Goal: Information Seeking & Learning: Compare options

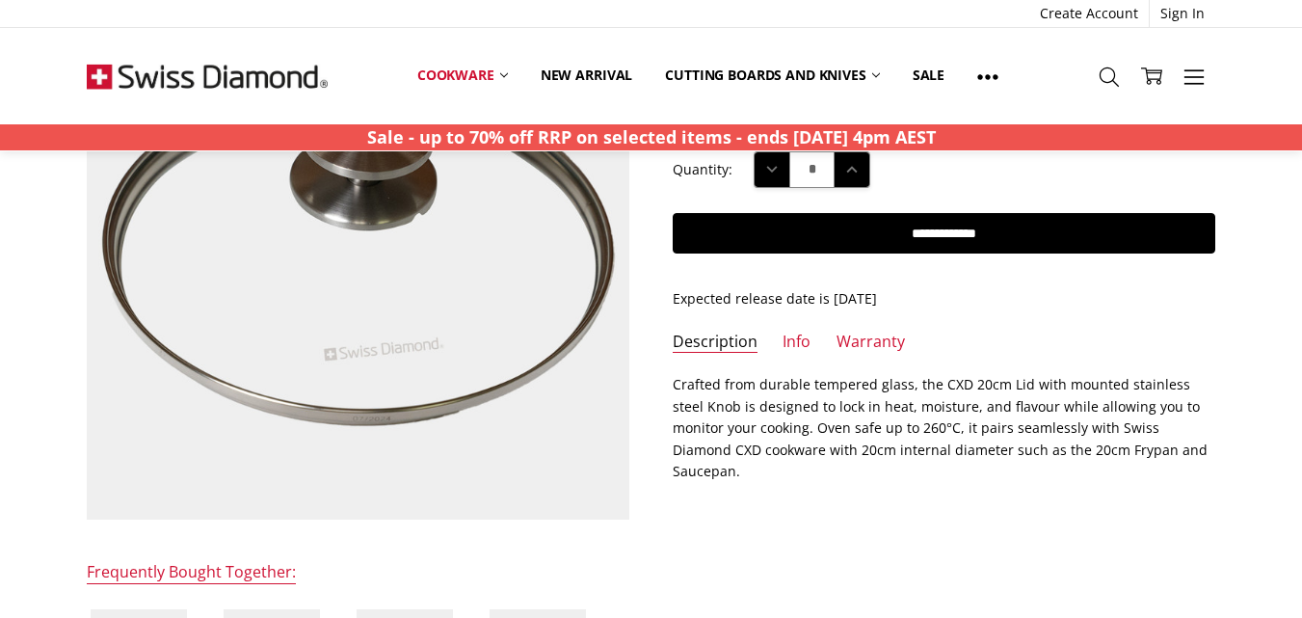
scroll to position [193, 0]
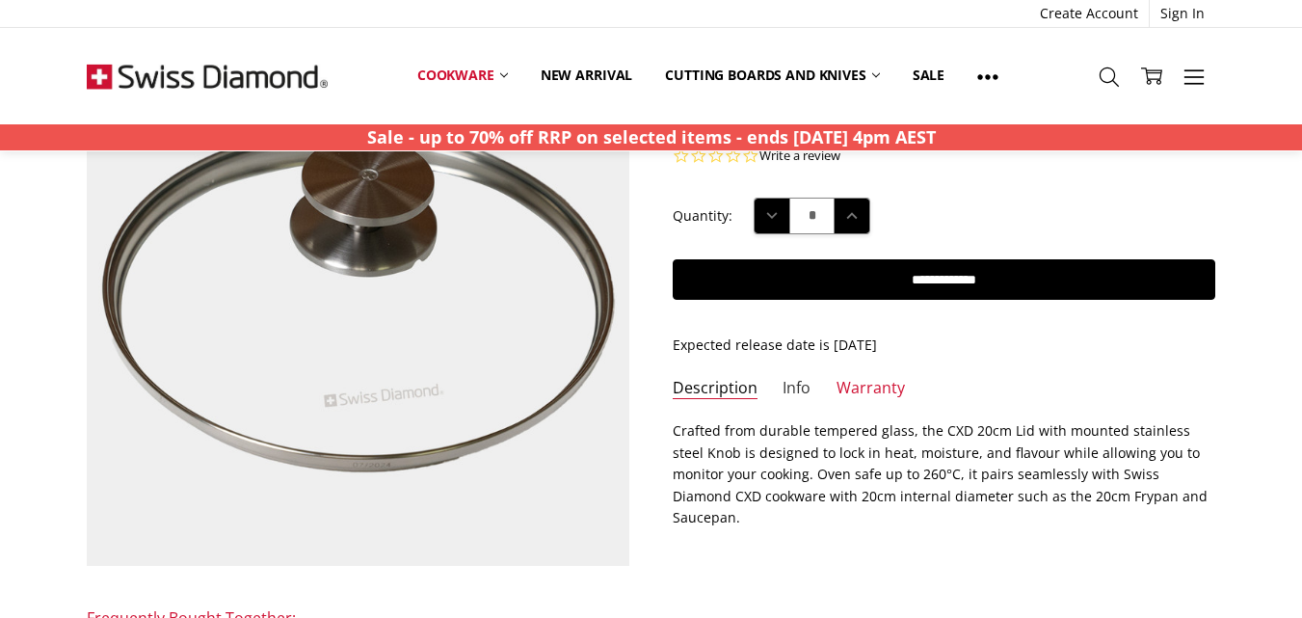
click at [790, 380] on link "Info" at bounding box center [796, 389] width 28 height 22
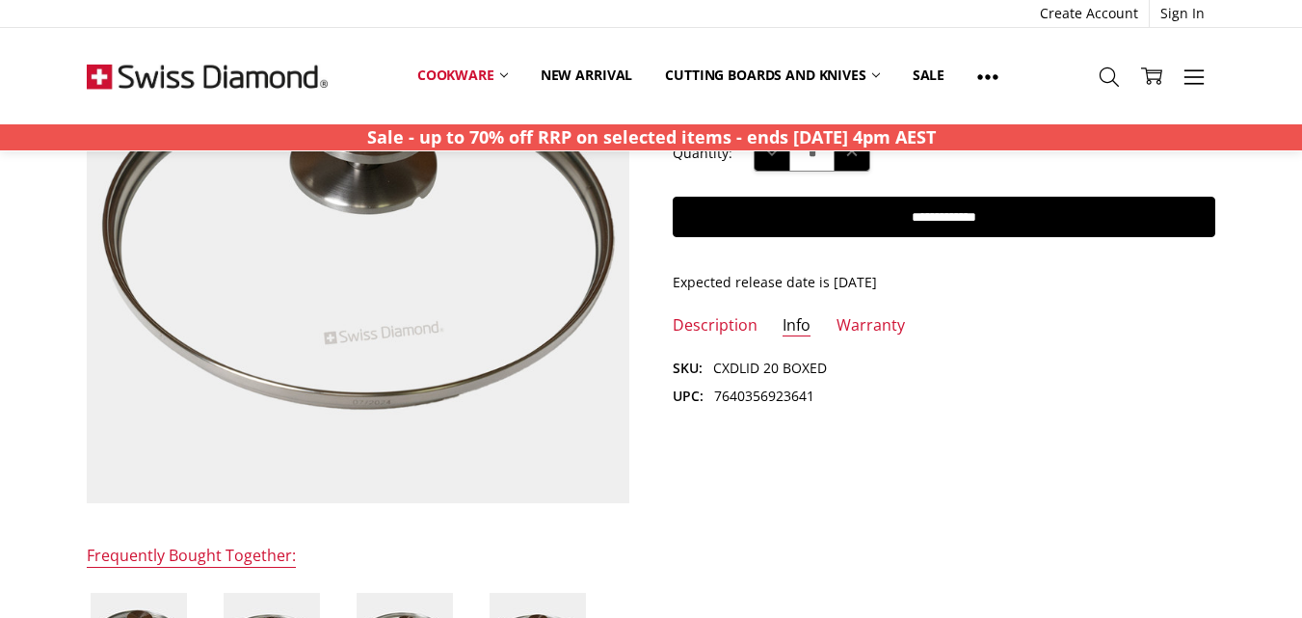
scroll to position [289, 0]
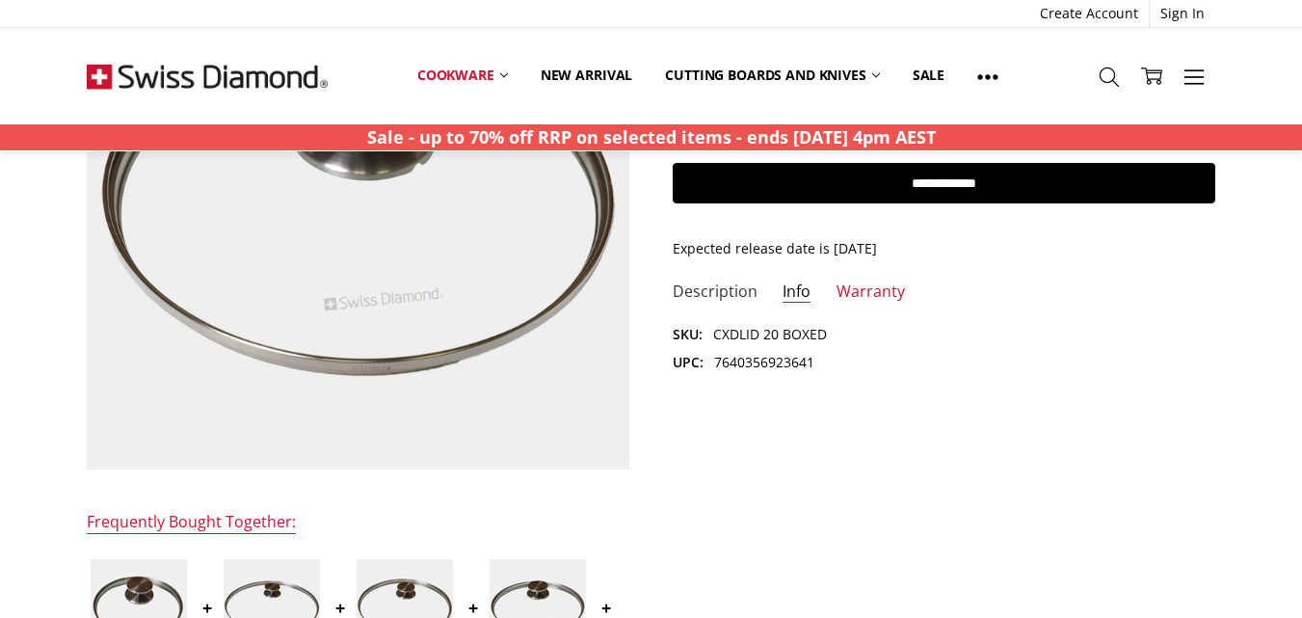
click at [709, 279] on div "$39.95 MSRP: You save Add to Wish List" at bounding box center [651, 495] width 1171 height 1136
click at [708, 292] on link "Description" at bounding box center [715, 292] width 85 height 22
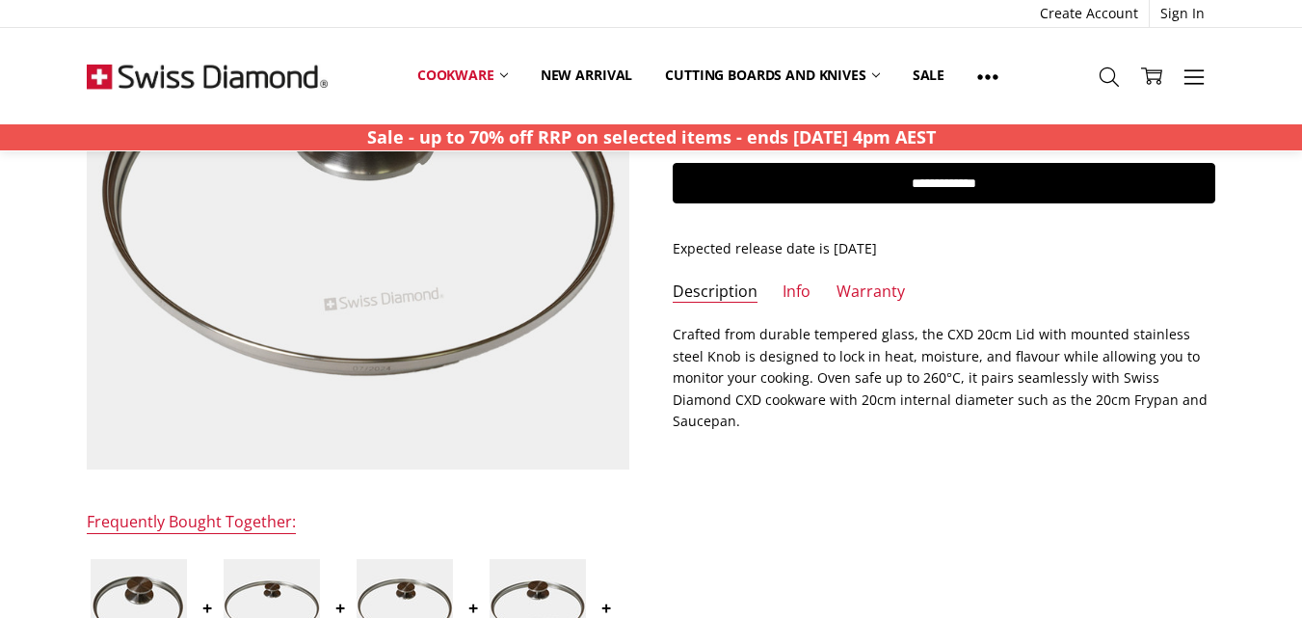
click at [1125, 331] on p "Crafted from durable tempered glass, the CXD 20cm Lid with mounted stainless st…" at bounding box center [944, 378] width 543 height 108
click at [1206, 333] on p "Crafted from durable tempered glass, the CXD 20cm Lid with mounted stainless st…" at bounding box center [944, 378] width 543 height 108
copy p "stainless steel"
click at [676, 331] on p "Crafted from durable tempered glass, the CXD 20cm Lid with mounted stainless st…" at bounding box center [944, 378] width 543 height 108
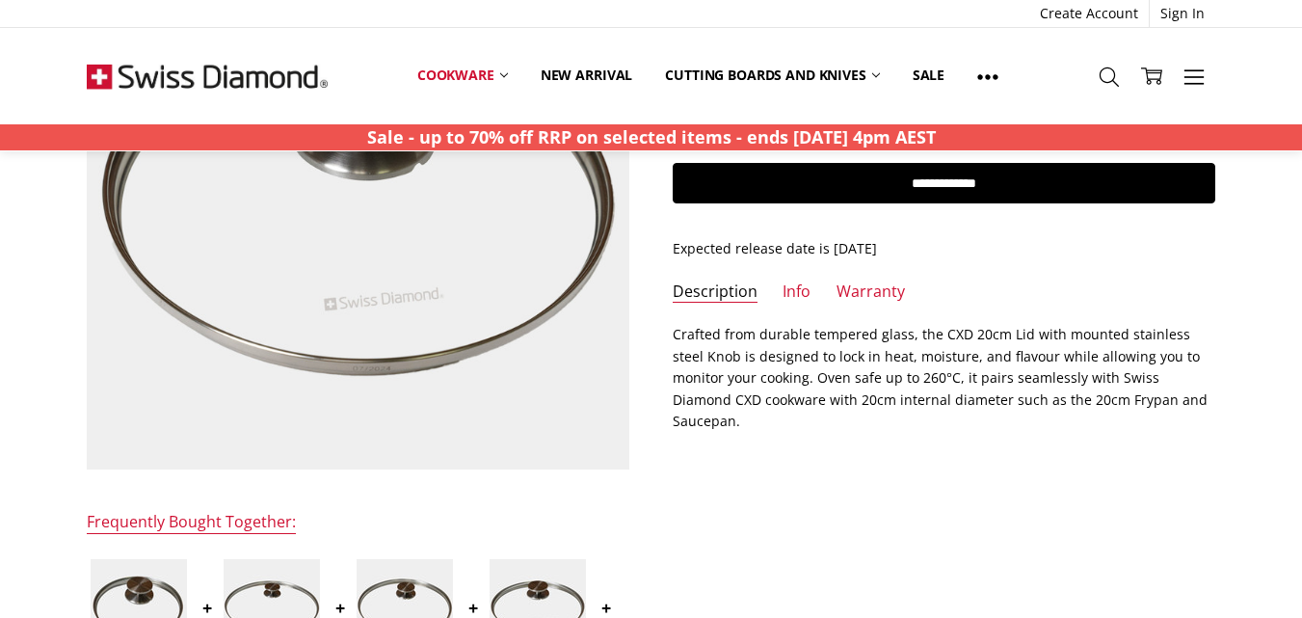
click at [676, 331] on p "Crafted from durable tempered glass, the CXD 20cm Lid with mounted stainless st…" at bounding box center [944, 378] width 543 height 108
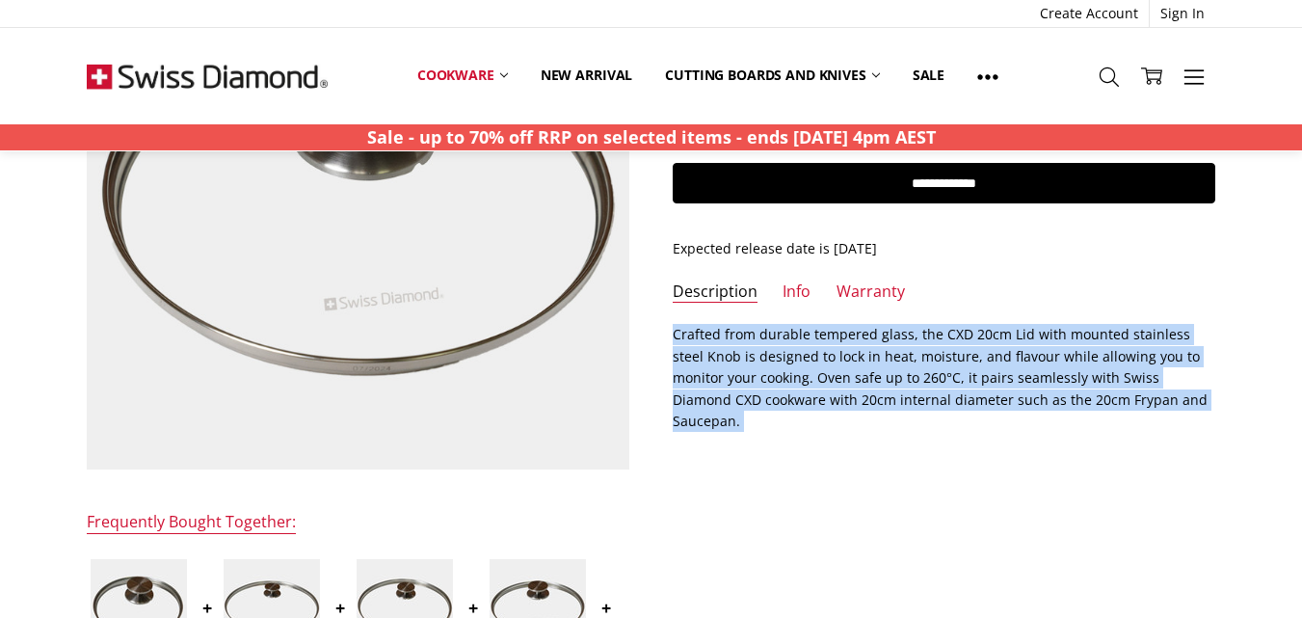
click at [1175, 399] on p "Crafted from durable tempered glass, the CXD 20cm Lid with mounted stainless st…" at bounding box center [944, 378] width 543 height 108
copy div "Crafted from durable tempered glass, the CXD 20cm Lid with mounted stainless st…"
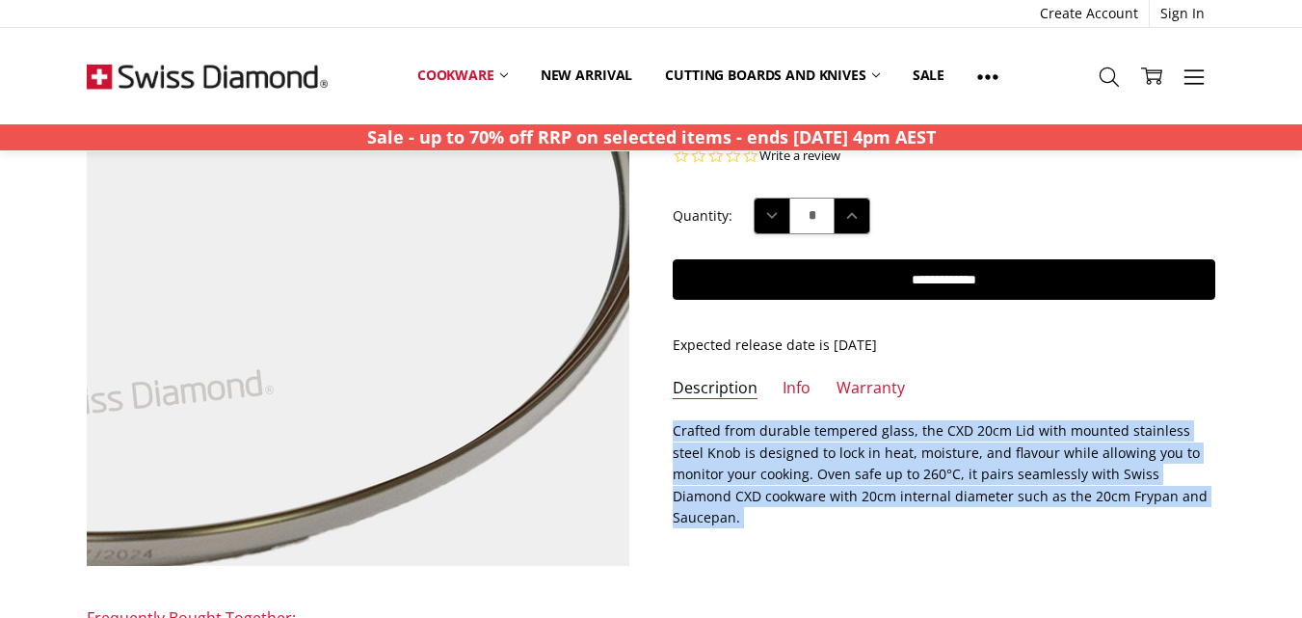
scroll to position [96, 0]
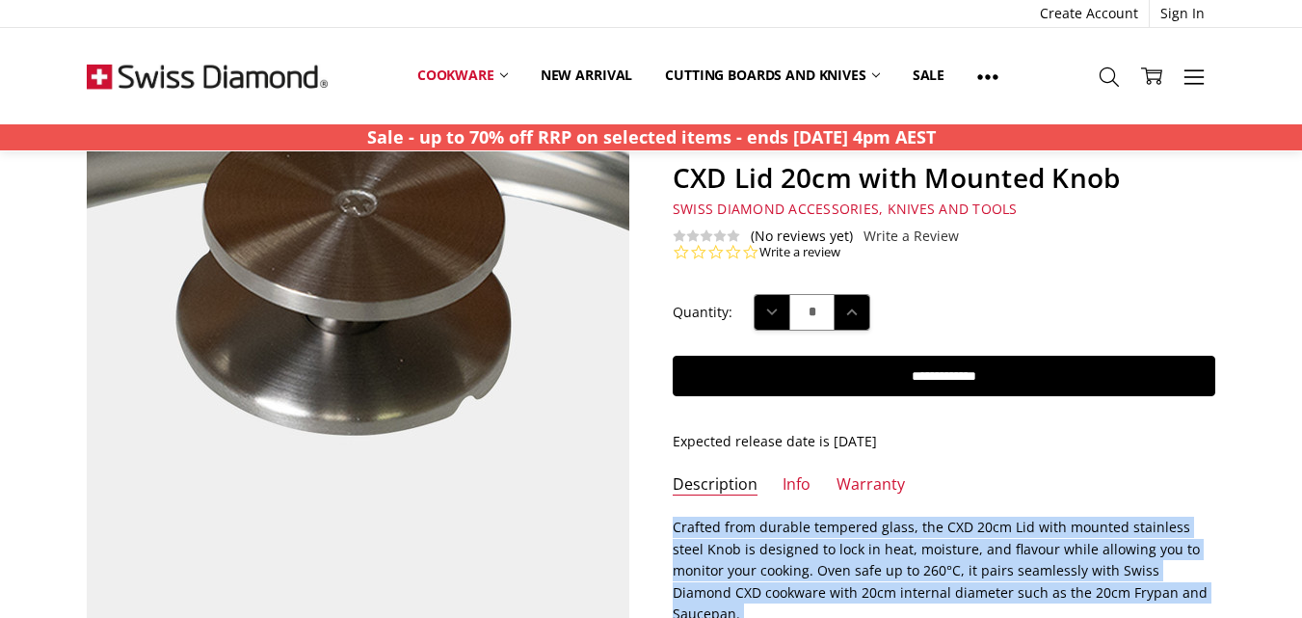
click at [380, 324] on img at bounding box center [331, 474] width 1233 height 1233
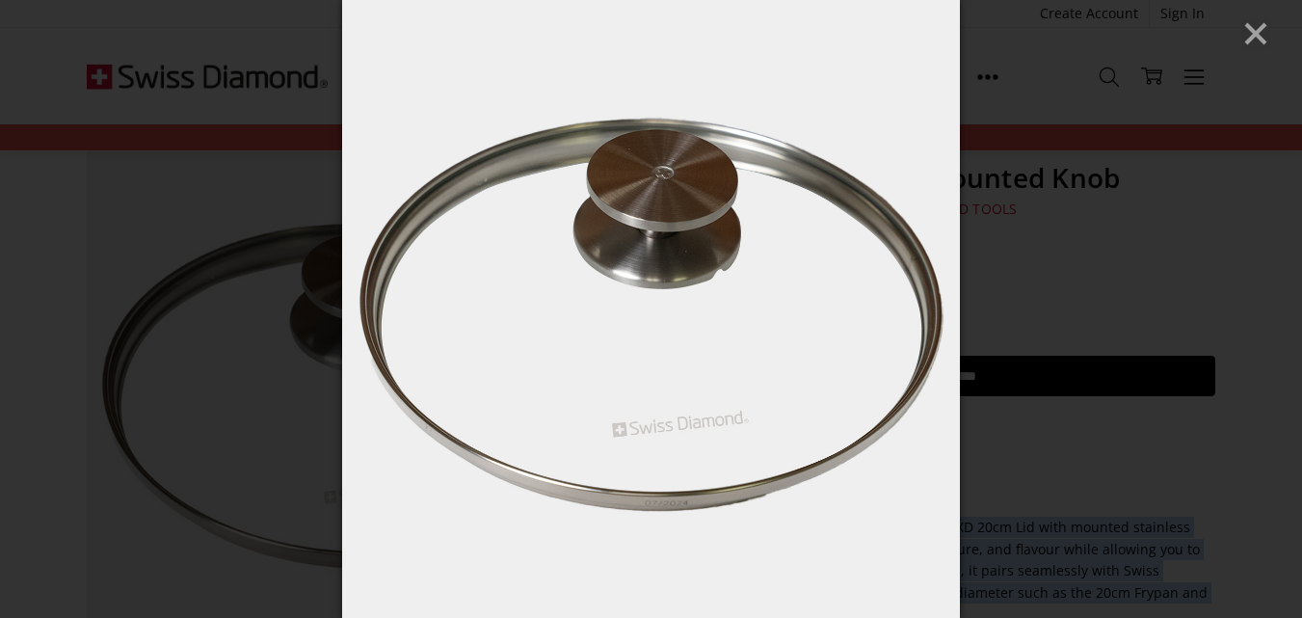
click at [1251, 30] on line "Close" at bounding box center [1255, 33] width 19 height 19
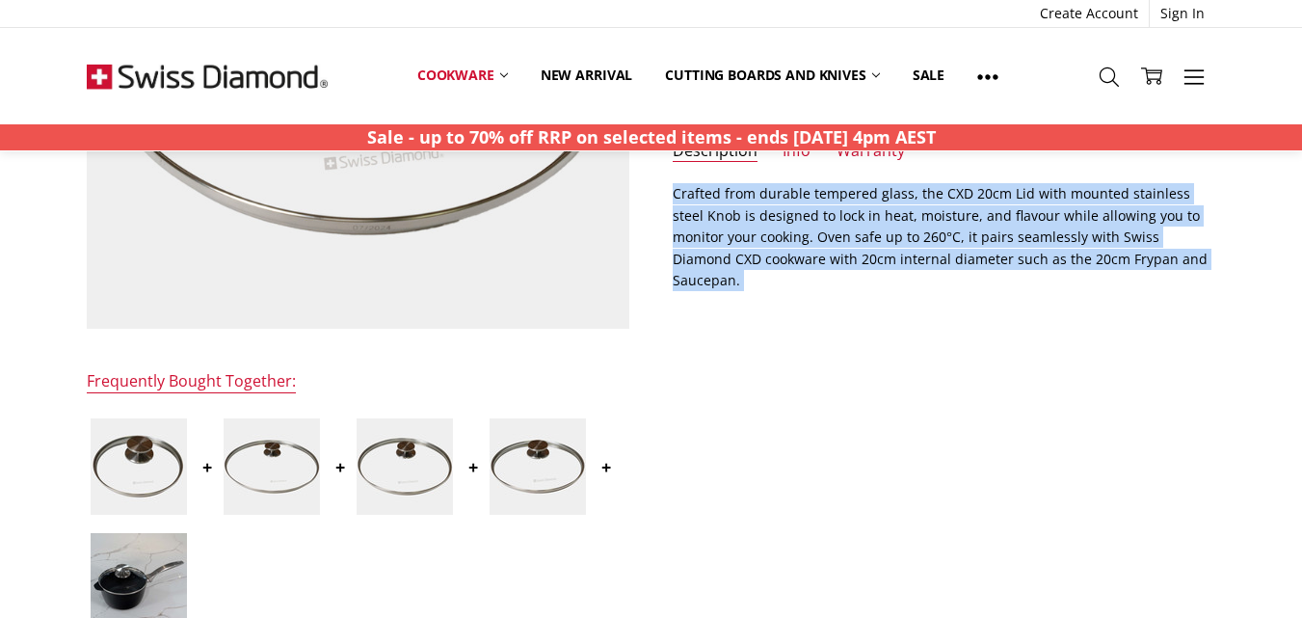
click at [277, 458] on img at bounding box center [272, 466] width 96 height 96
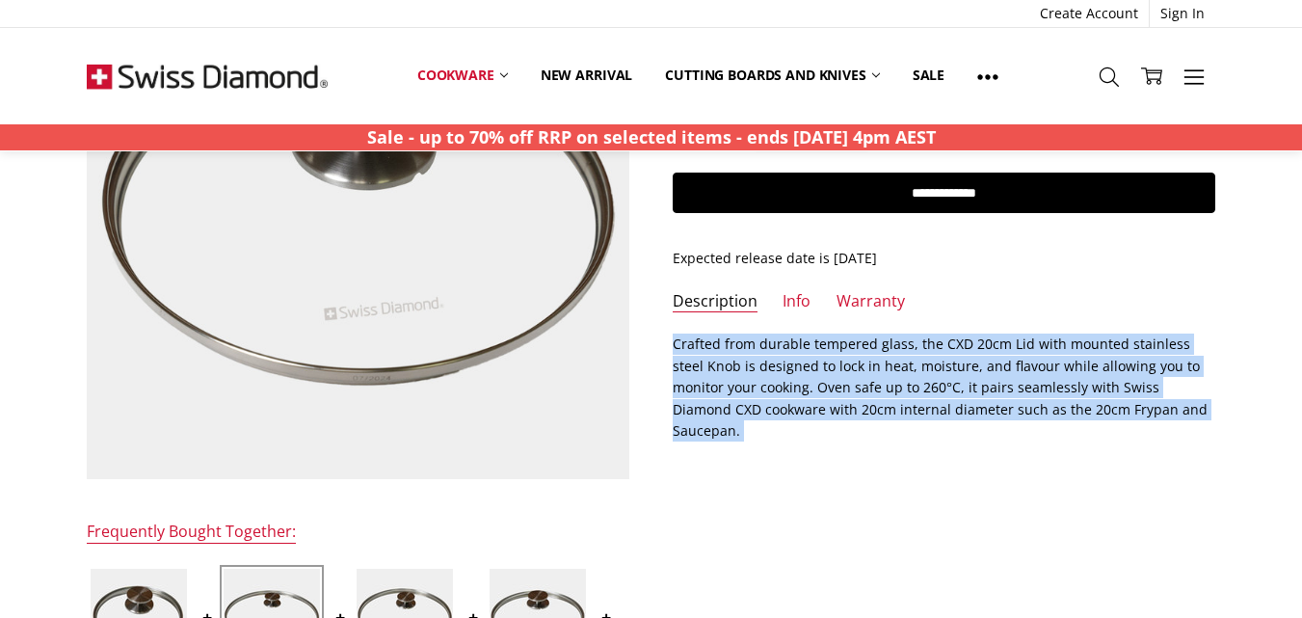
scroll to position [186, 0]
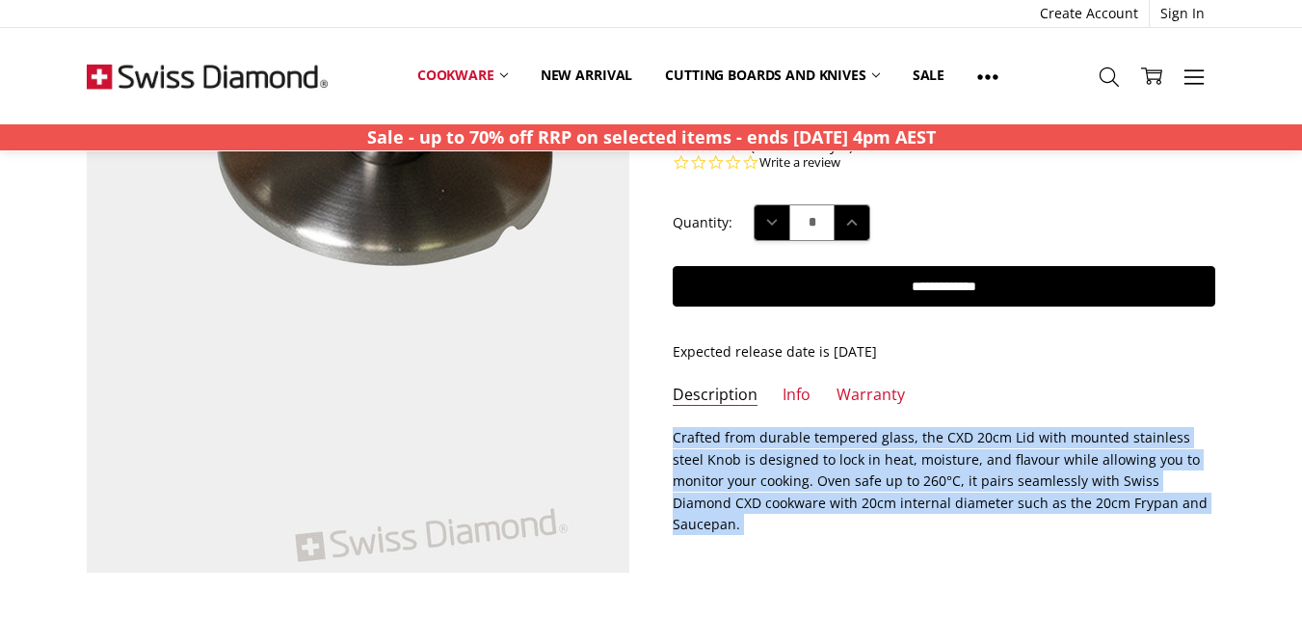
drag, startPoint x: 347, startPoint y: 297, endPoint x: 295, endPoint y: 352, distance: 75.7
click at [295, 352] on img at bounding box center [372, 305] width 1233 height 1233
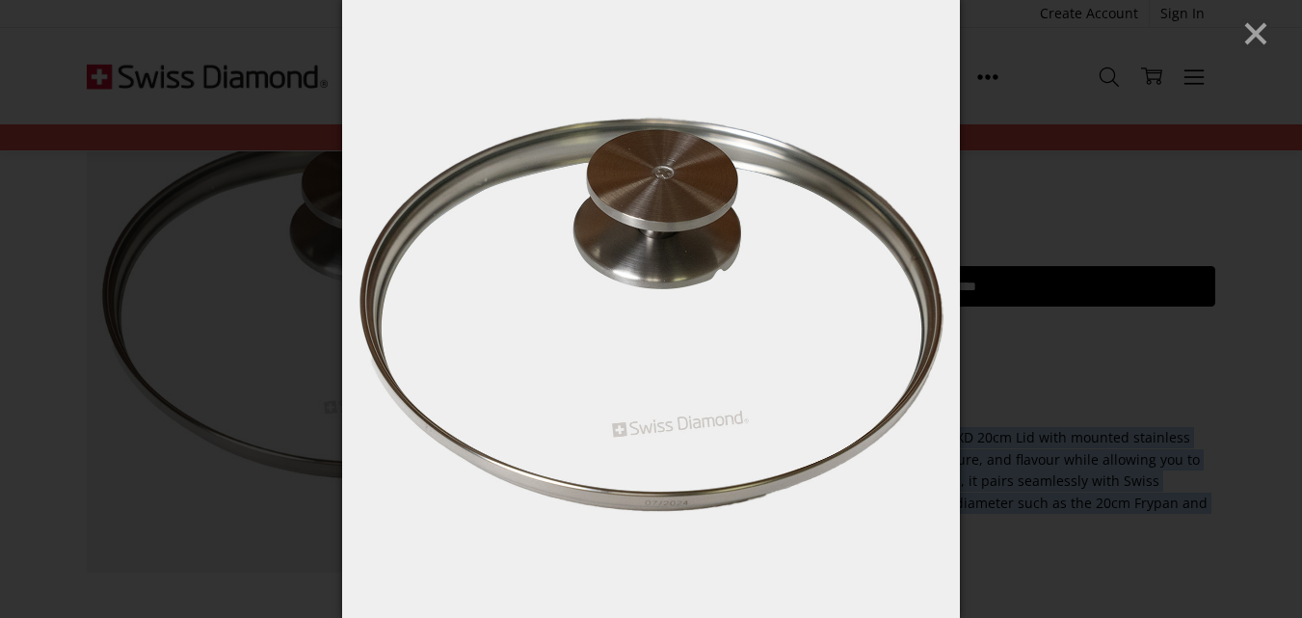
click at [1263, 25] on line "Close" at bounding box center [1255, 33] width 19 height 19
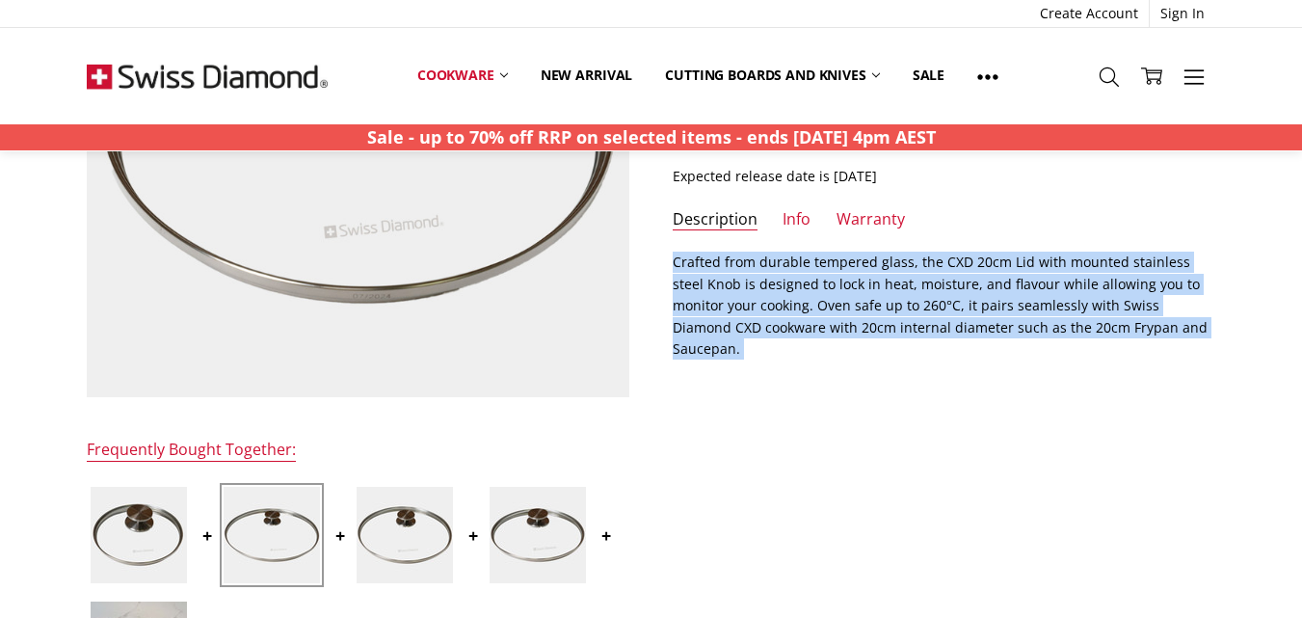
click at [399, 518] on img at bounding box center [405, 535] width 96 height 96
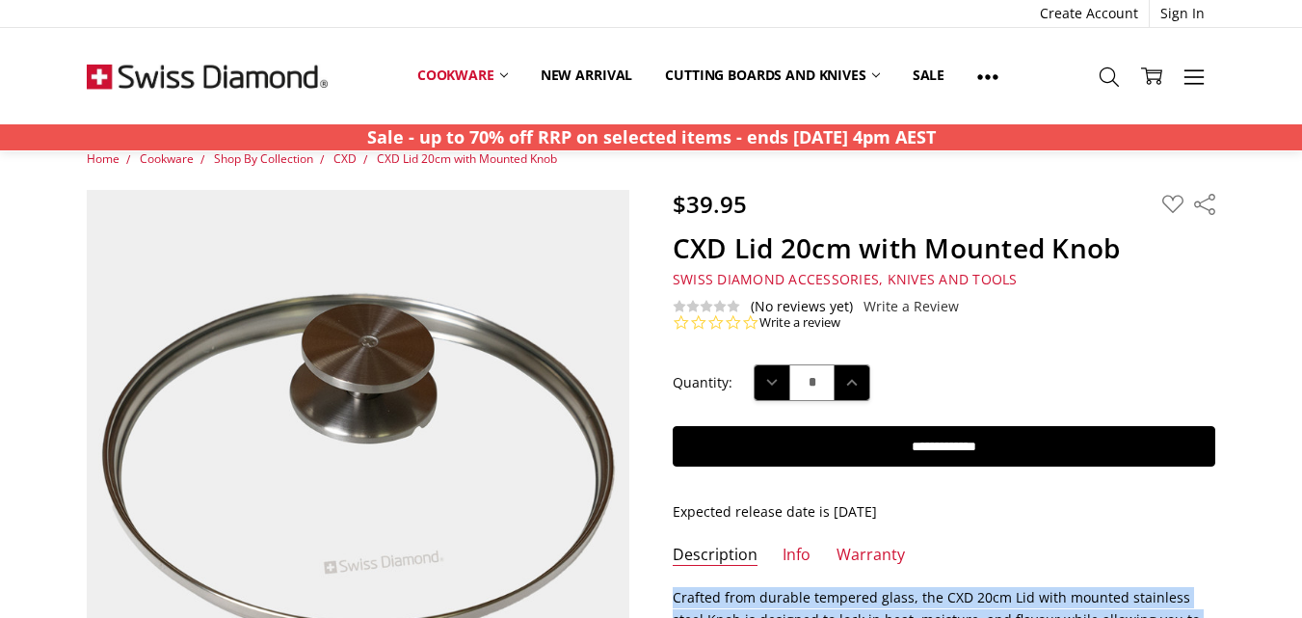
scroll to position [122, 0]
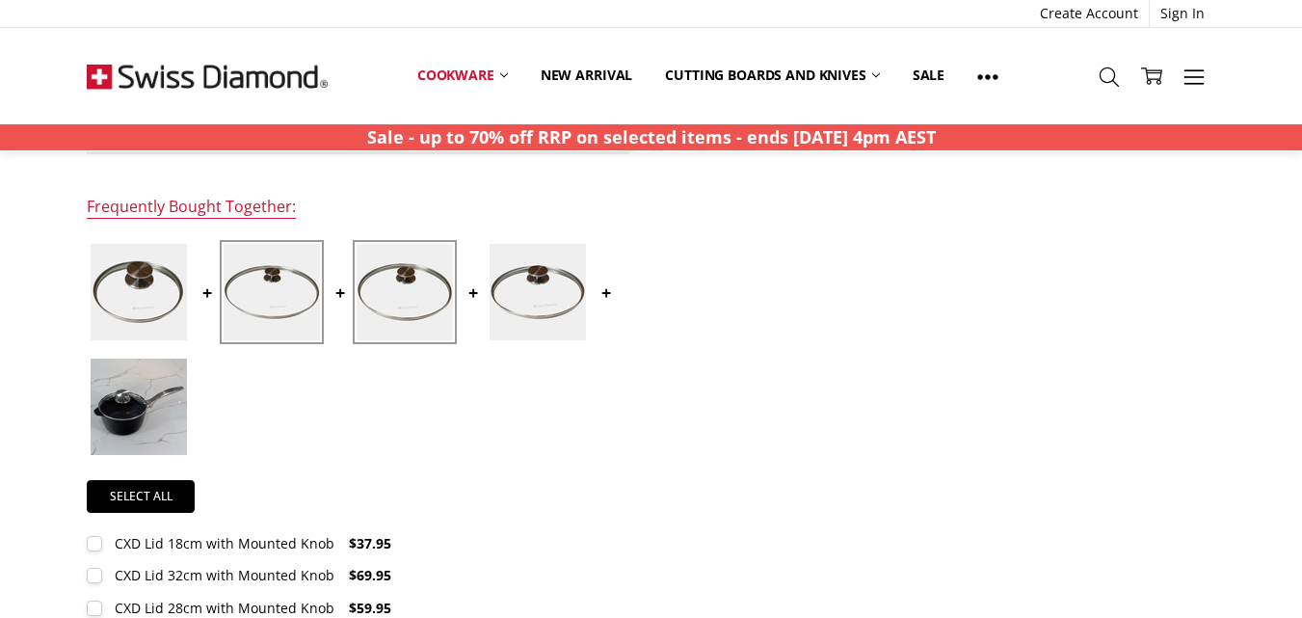
click at [146, 421] on img at bounding box center [139, 406] width 96 height 96
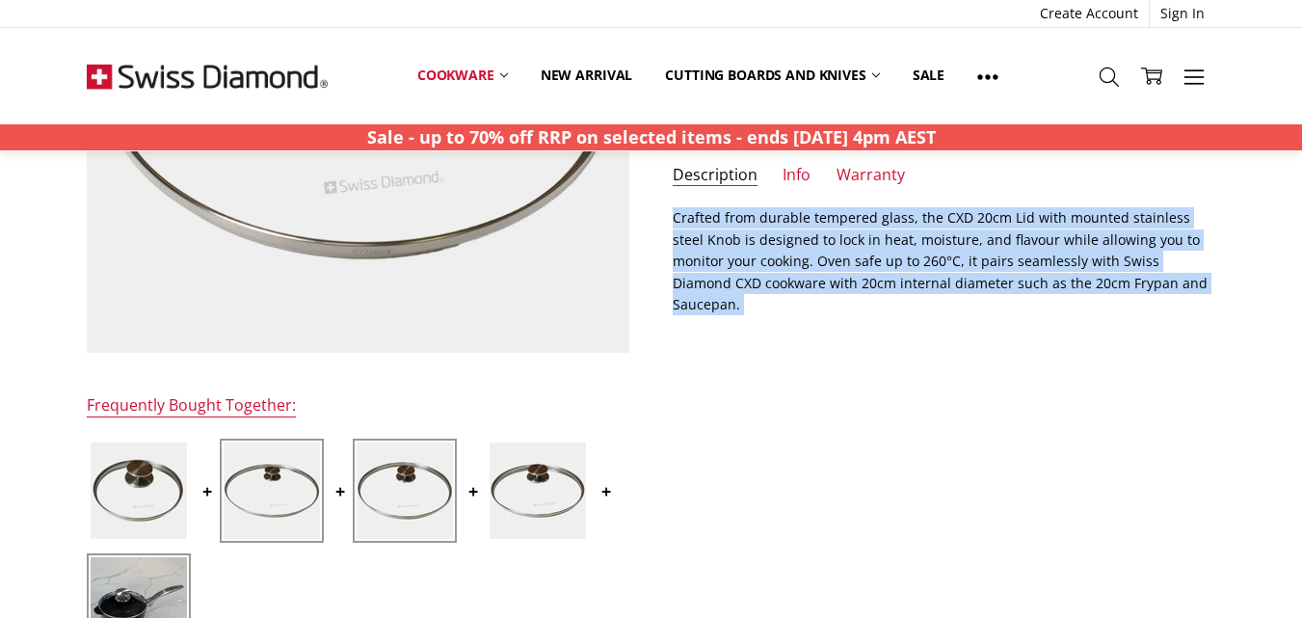
scroll to position [571, 0]
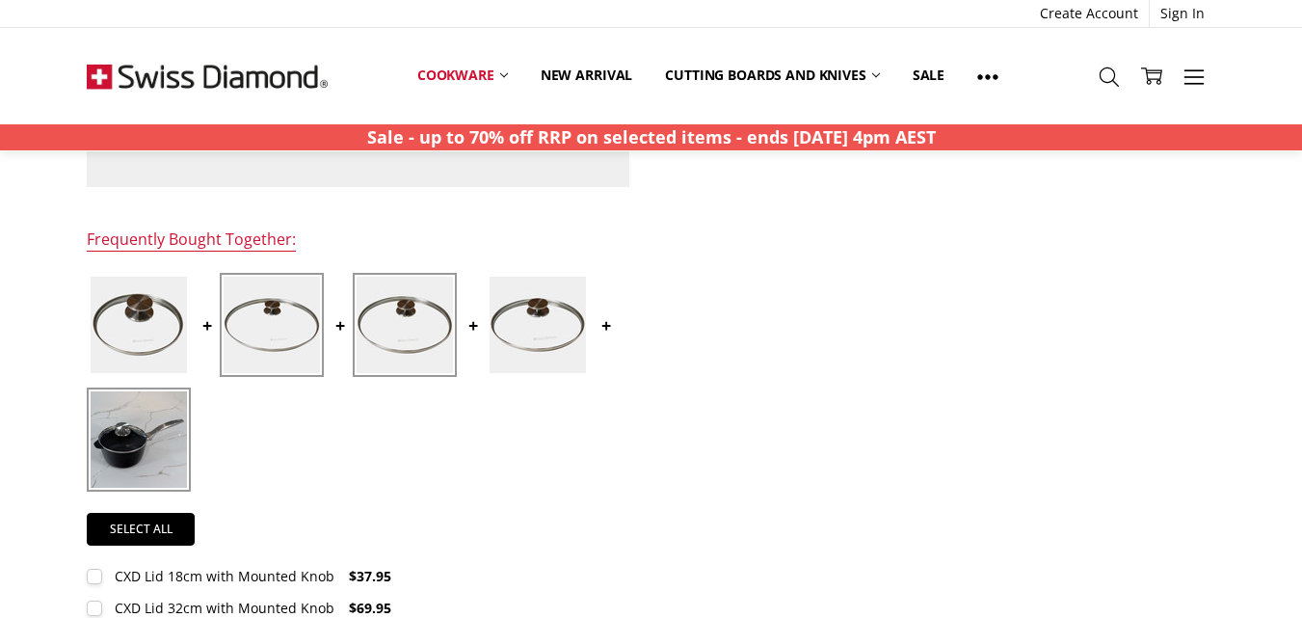
click at [151, 440] on img at bounding box center [139, 439] width 96 height 96
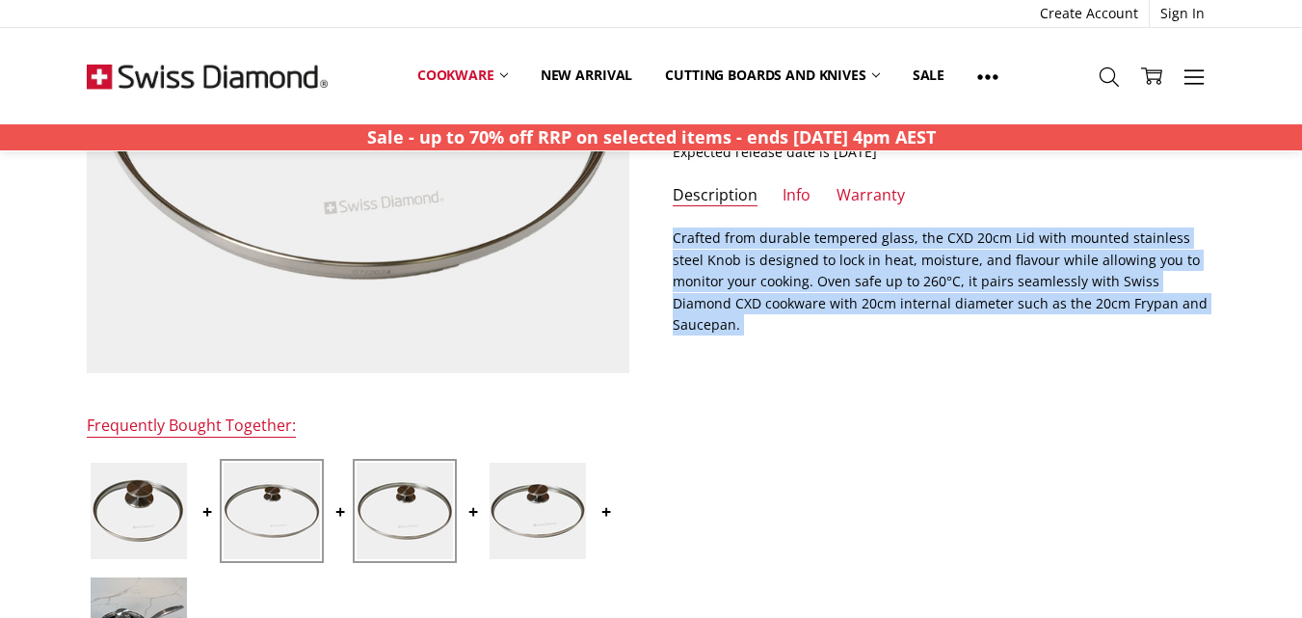
scroll to position [482, 0]
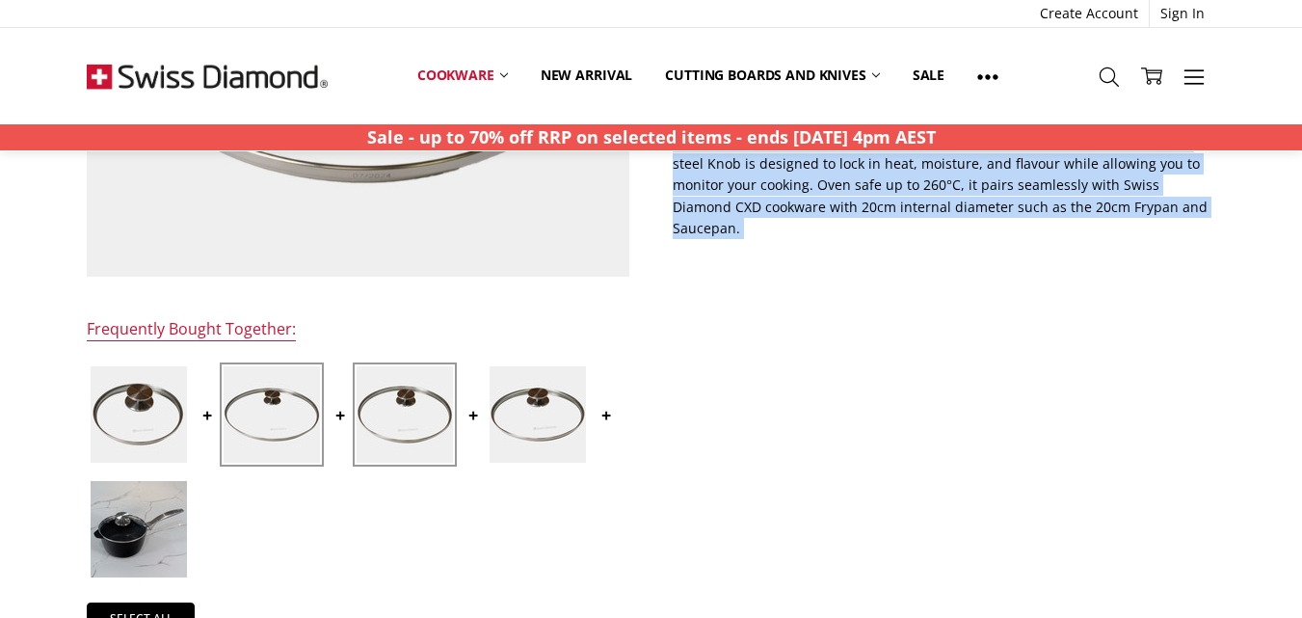
click at [149, 542] on img at bounding box center [139, 529] width 96 height 96
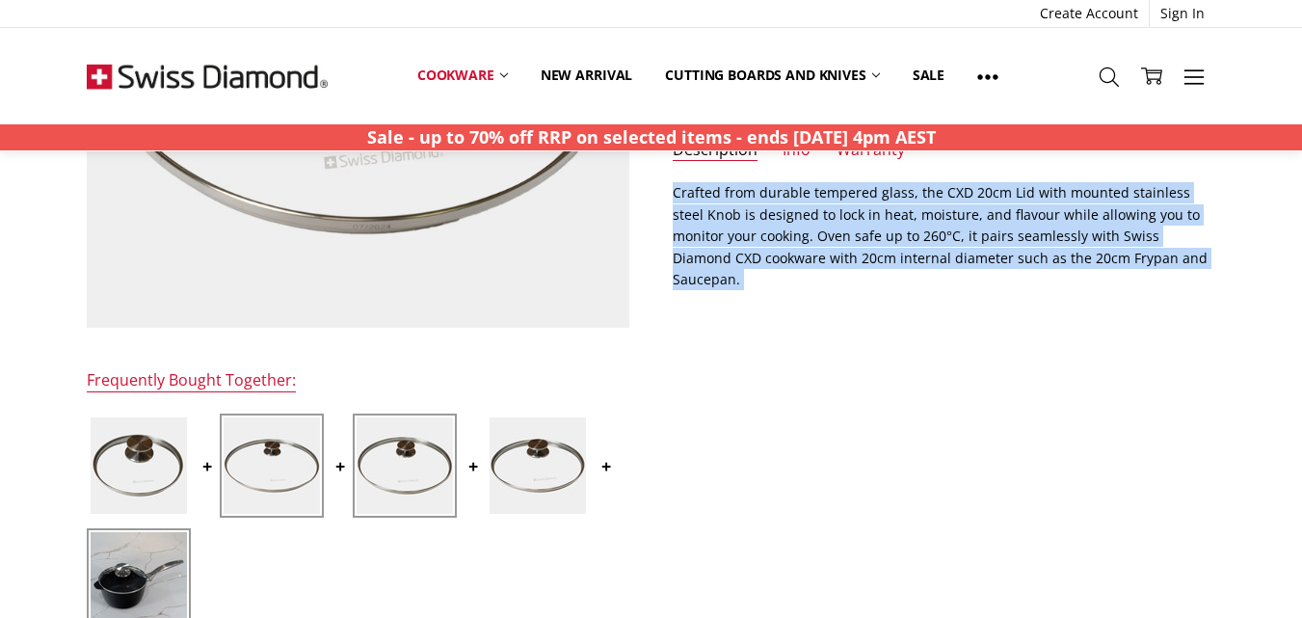
scroll to position [578, 0]
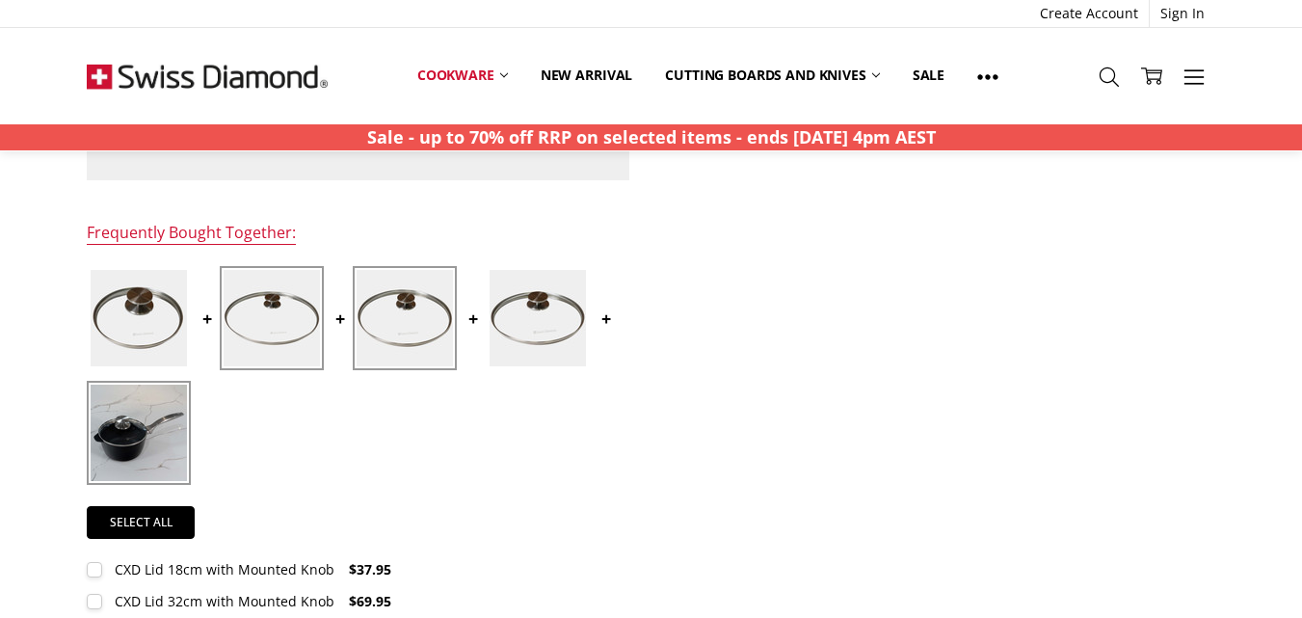
click at [102, 437] on img at bounding box center [139, 432] width 96 height 96
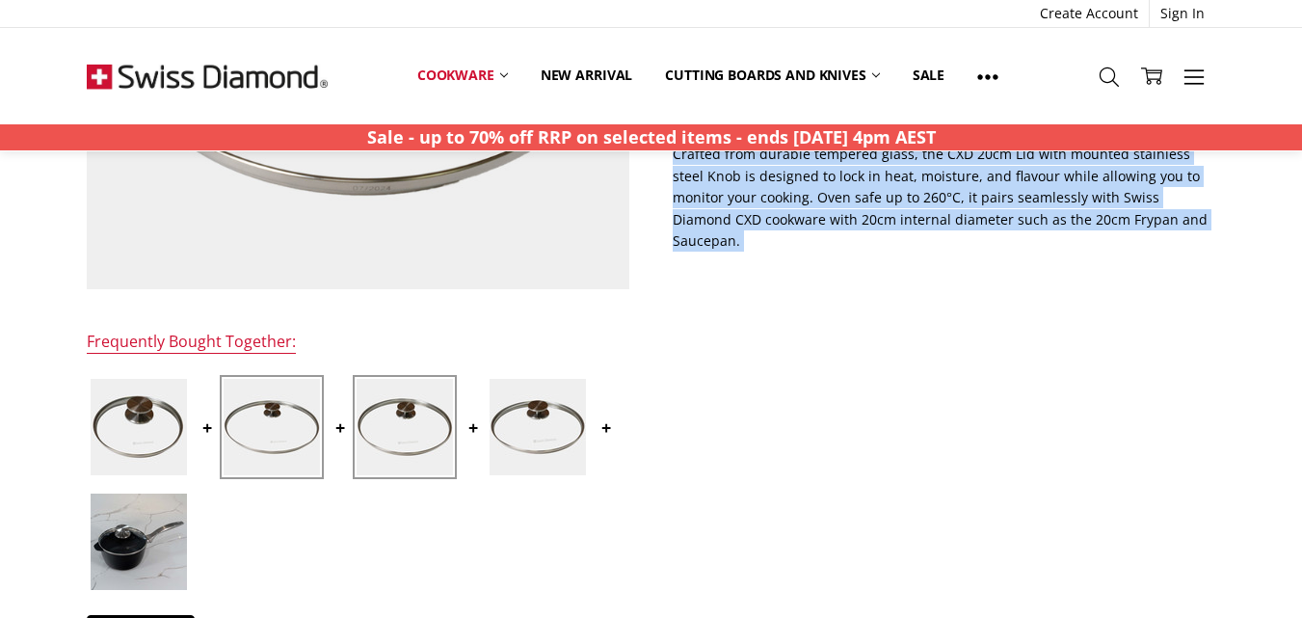
scroll to position [475, 0]
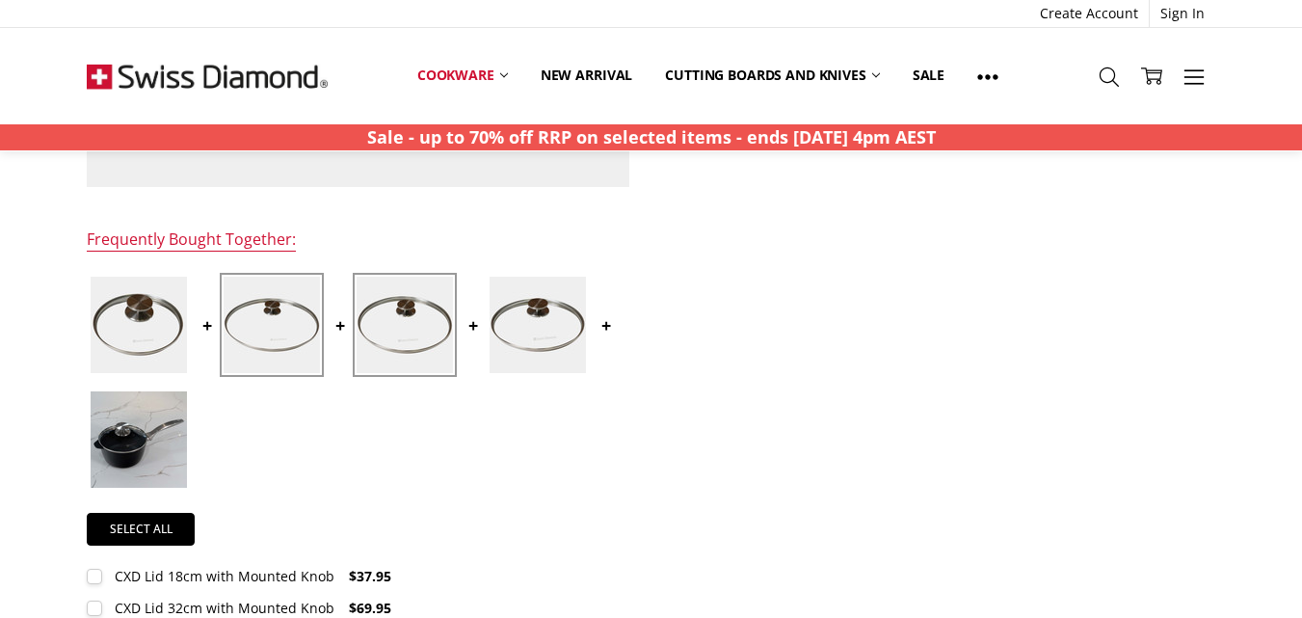
click at [141, 452] on img at bounding box center [139, 439] width 96 height 96
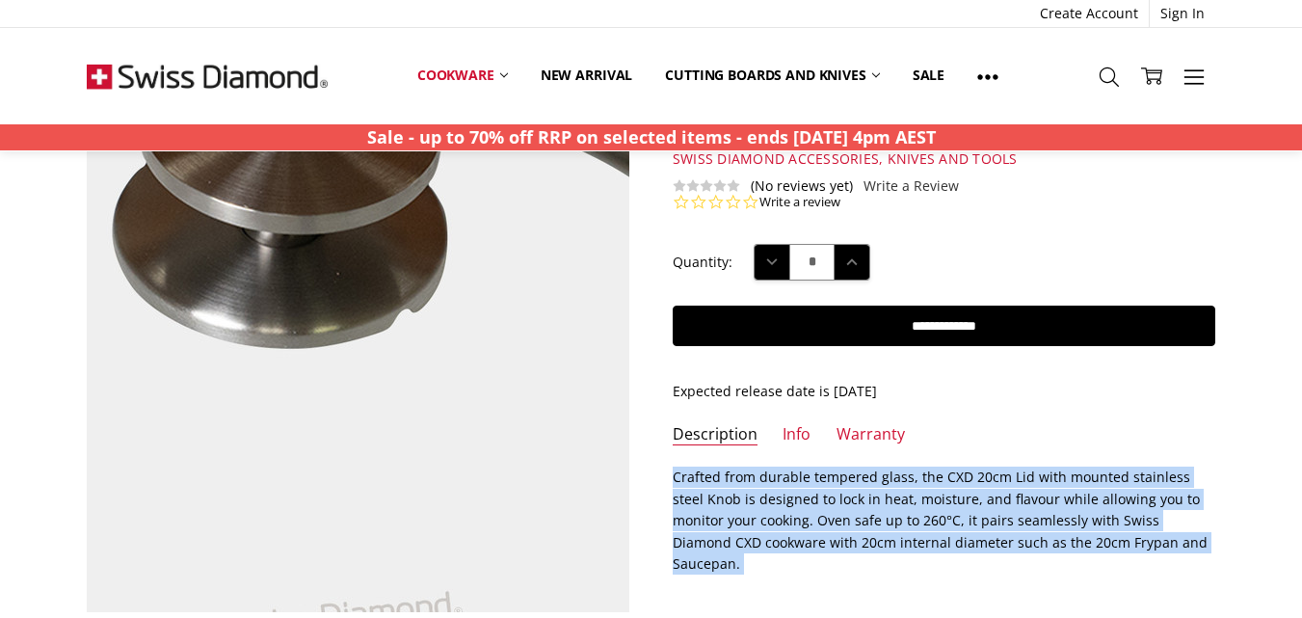
scroll to position [289, 0]
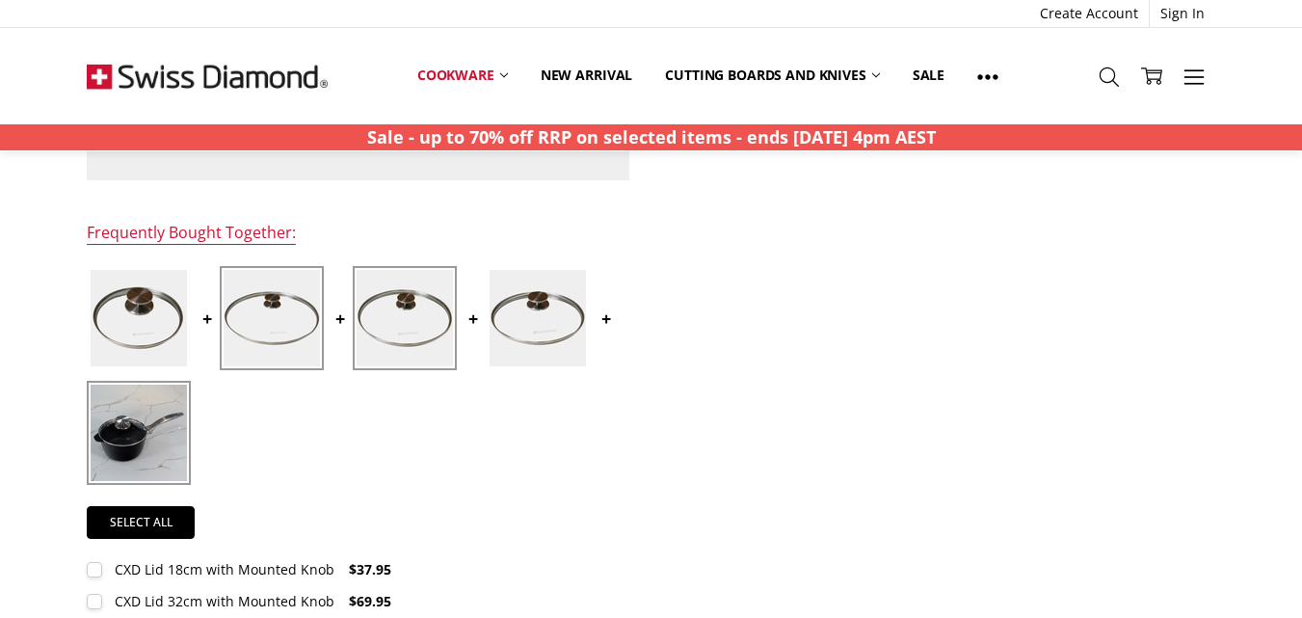
click at [159, 437] on img at bounding box center [139, 432] width 96 height 96
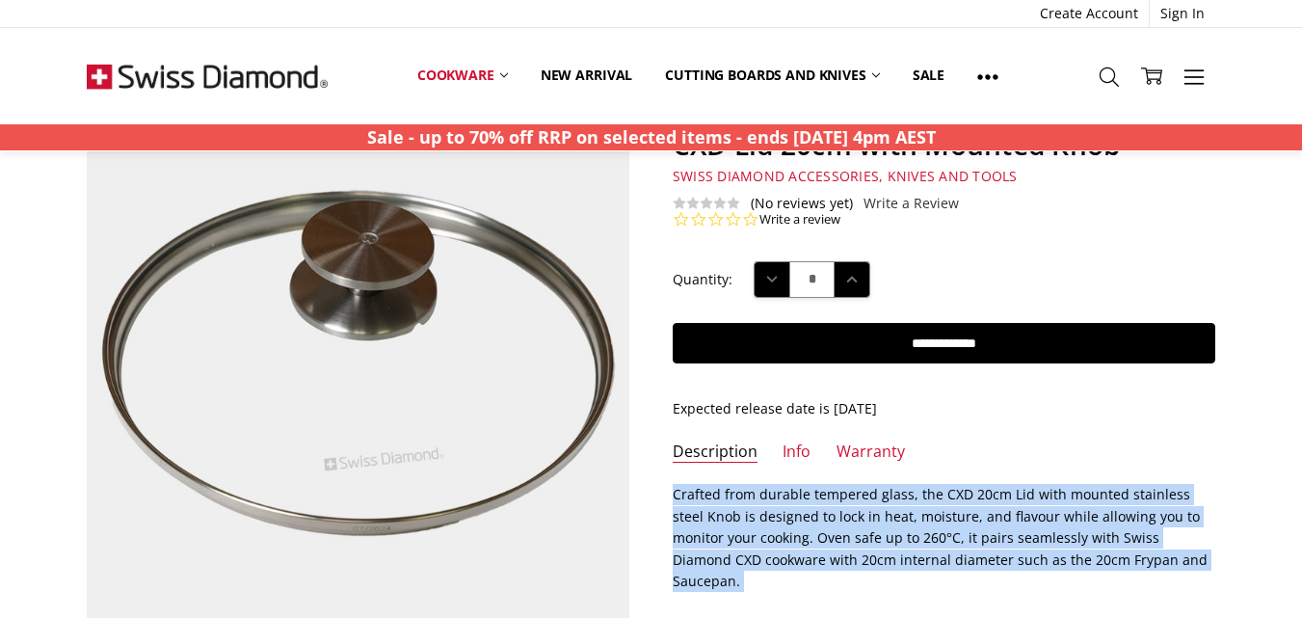
scroll to position [96, 0]
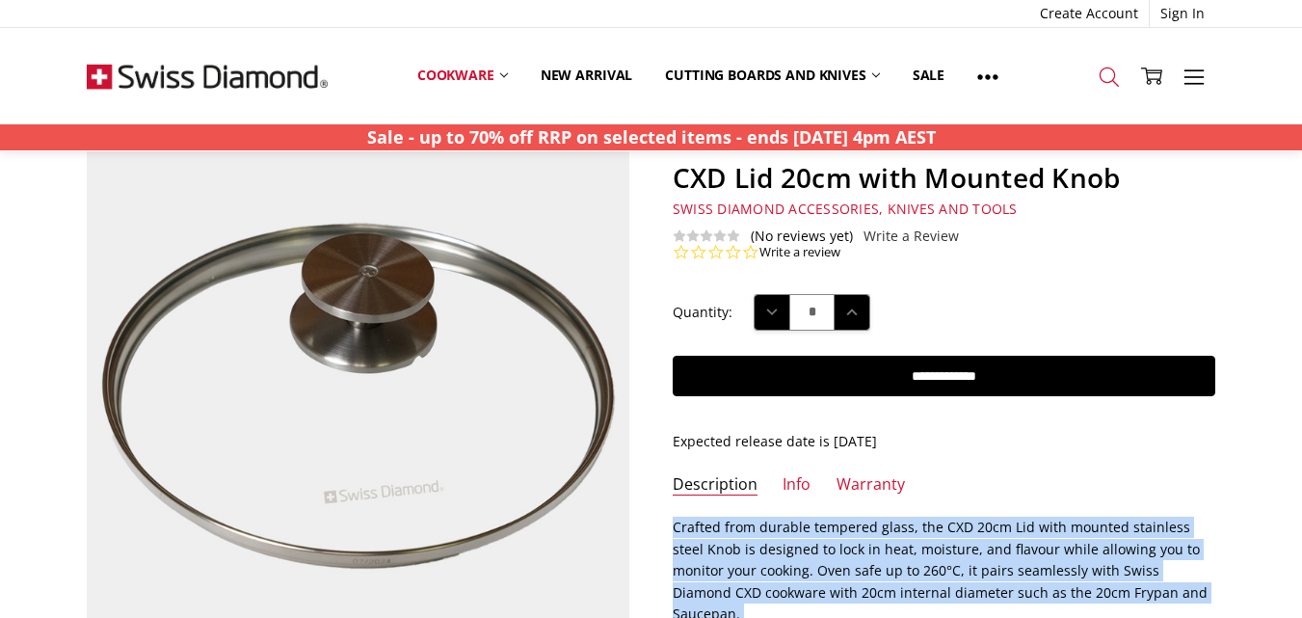
click at [1110, 74] on icon at bounding box center [1109, 76] width 21 height 21
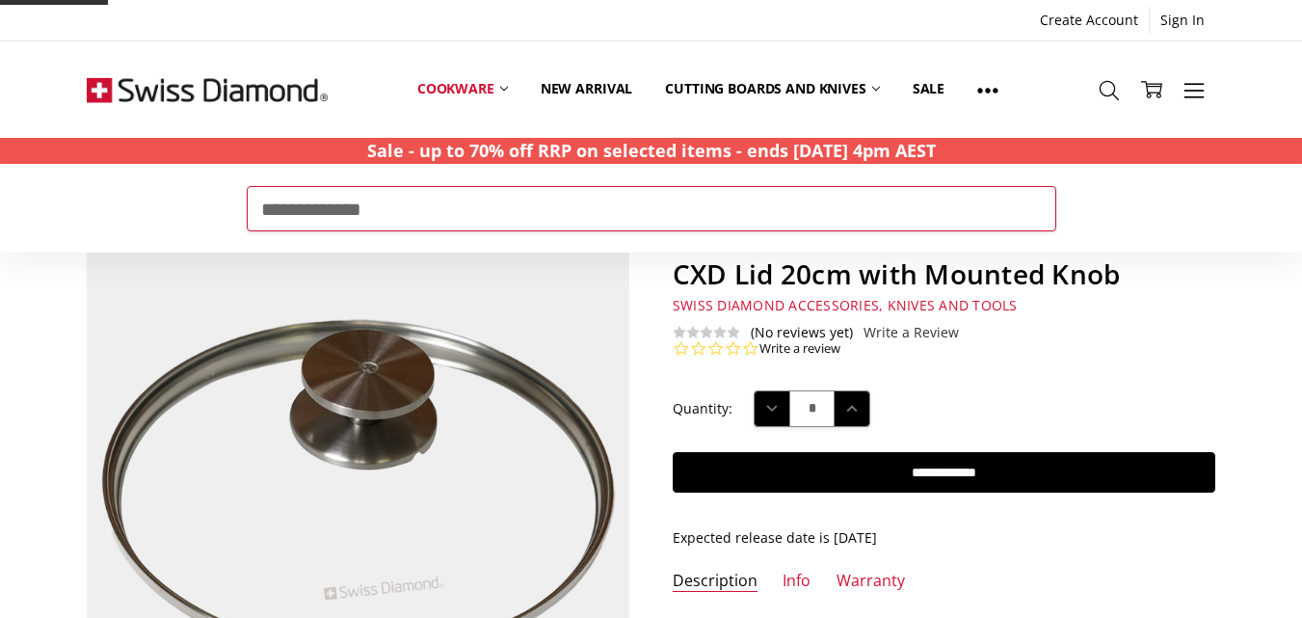
type input "**********"
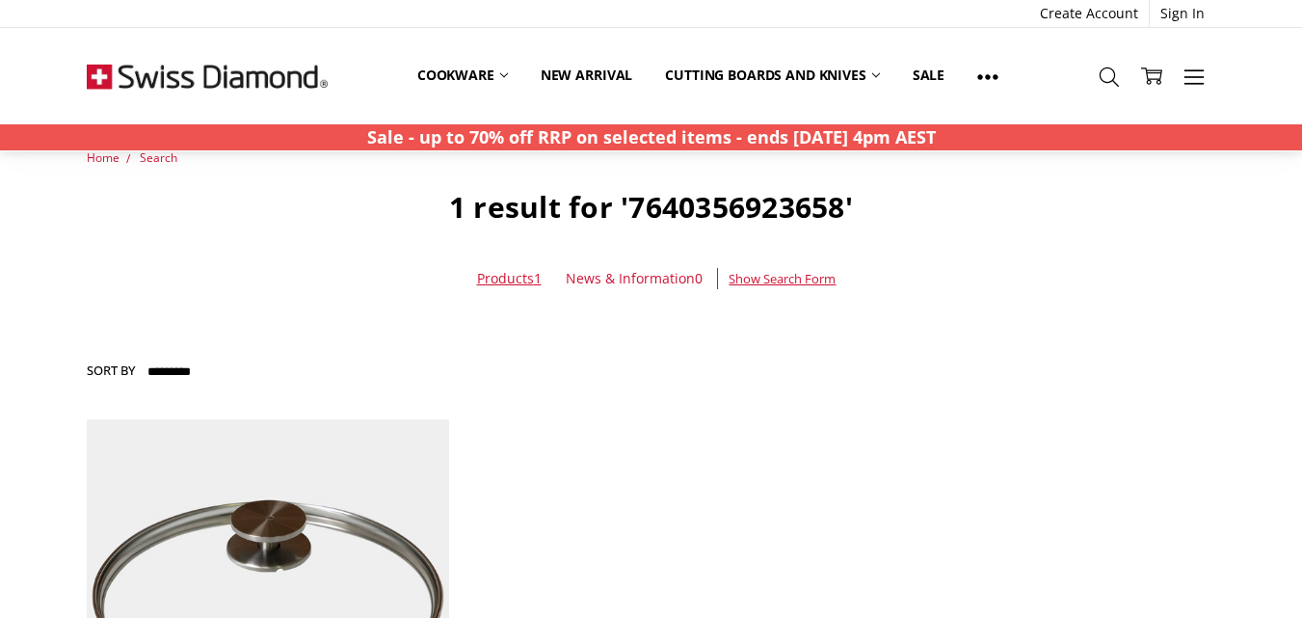
scroll to position [289, 0]
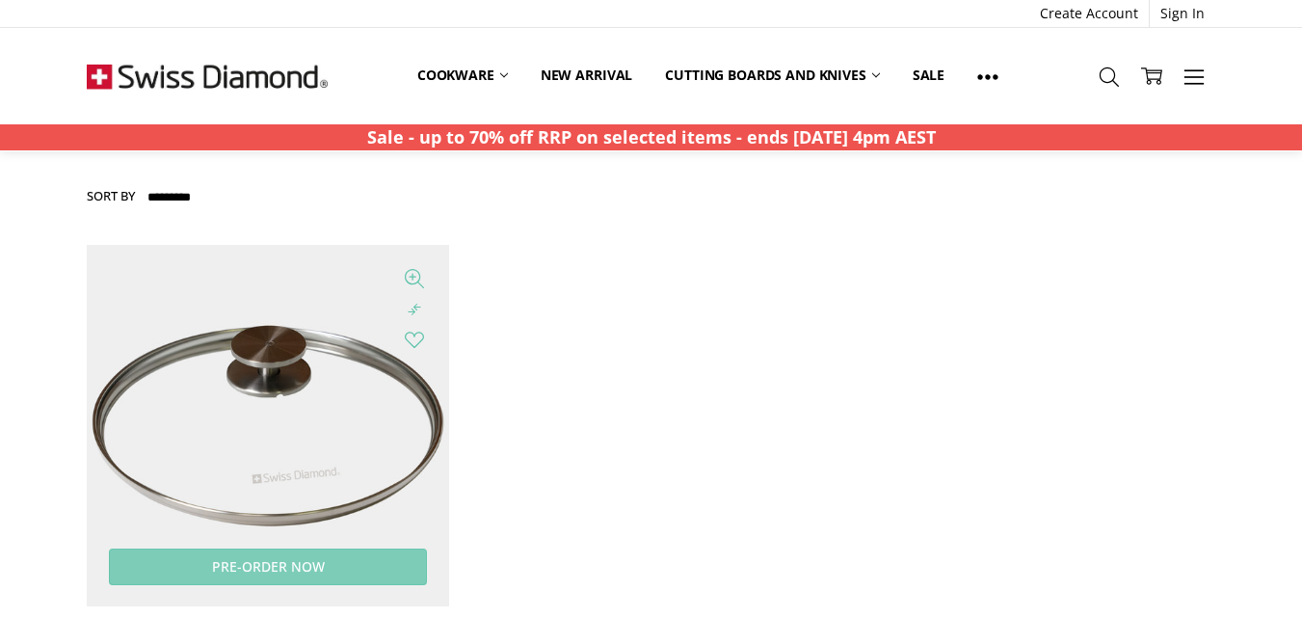
click at [296, 381] on img at bounding box center [267, 425] width 361 height 361
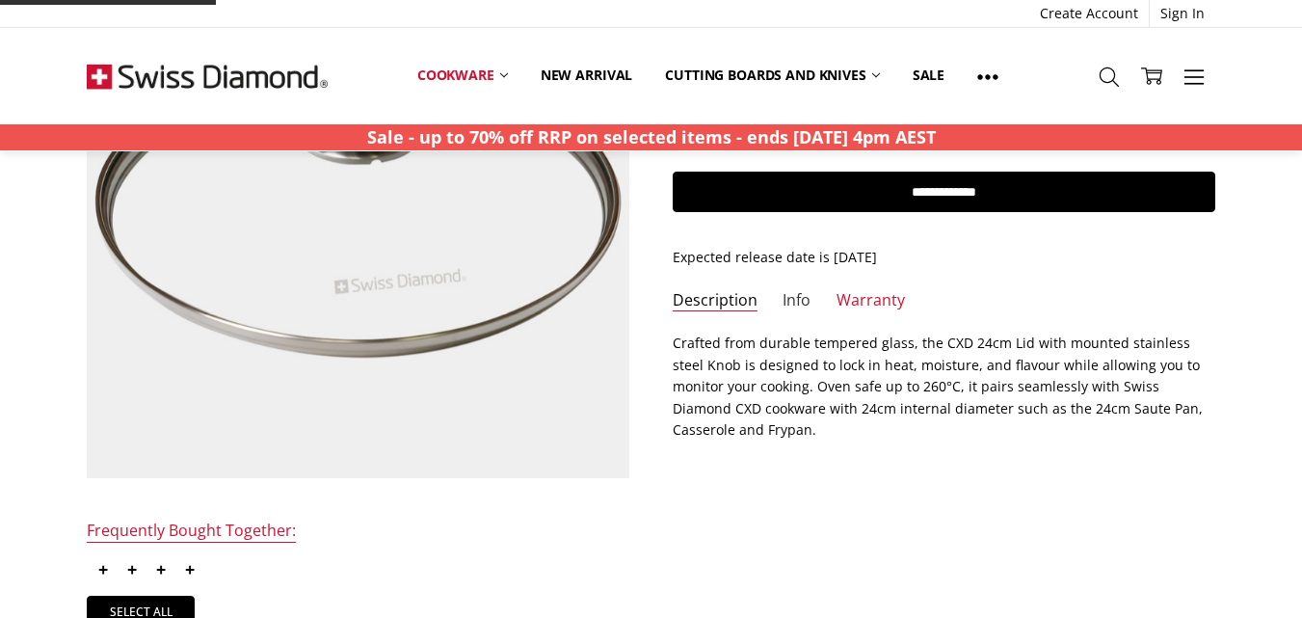
scroll to position [289, 0]
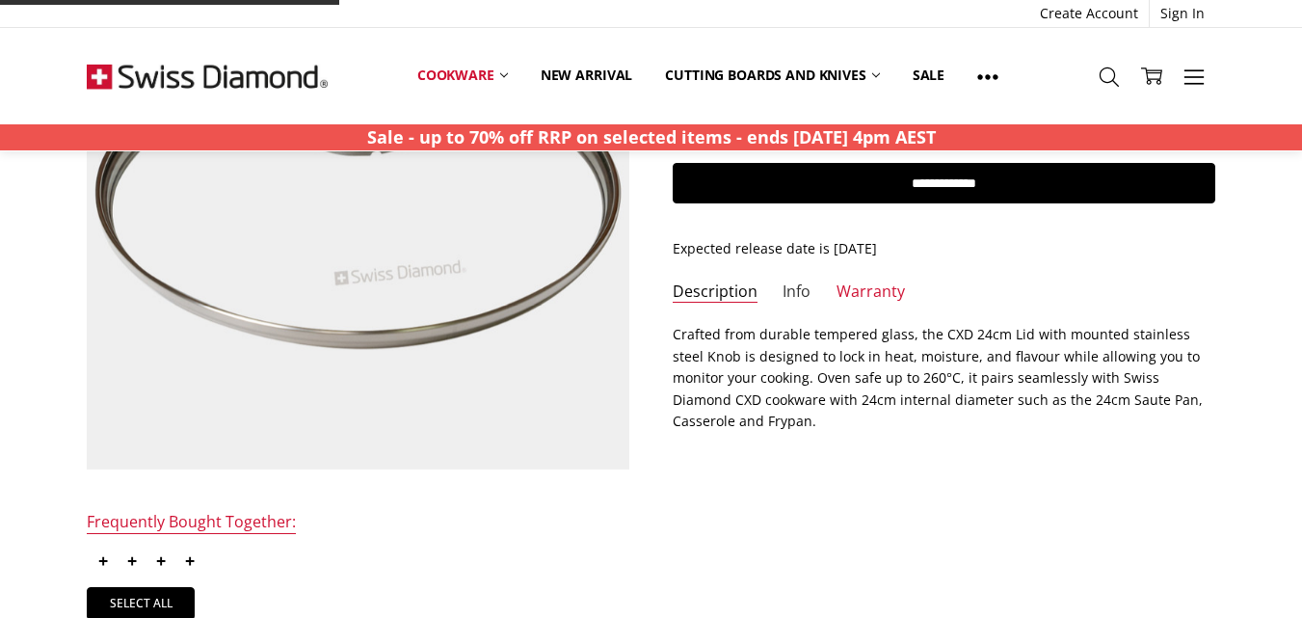
drag, startPoint x: 785, startPoint y: 284, endPoint x: 786, endPoint y: 303, distance: 18.3
click at [786, 284] on link "Info" at bounding box center [796, 292] width 28 height 22
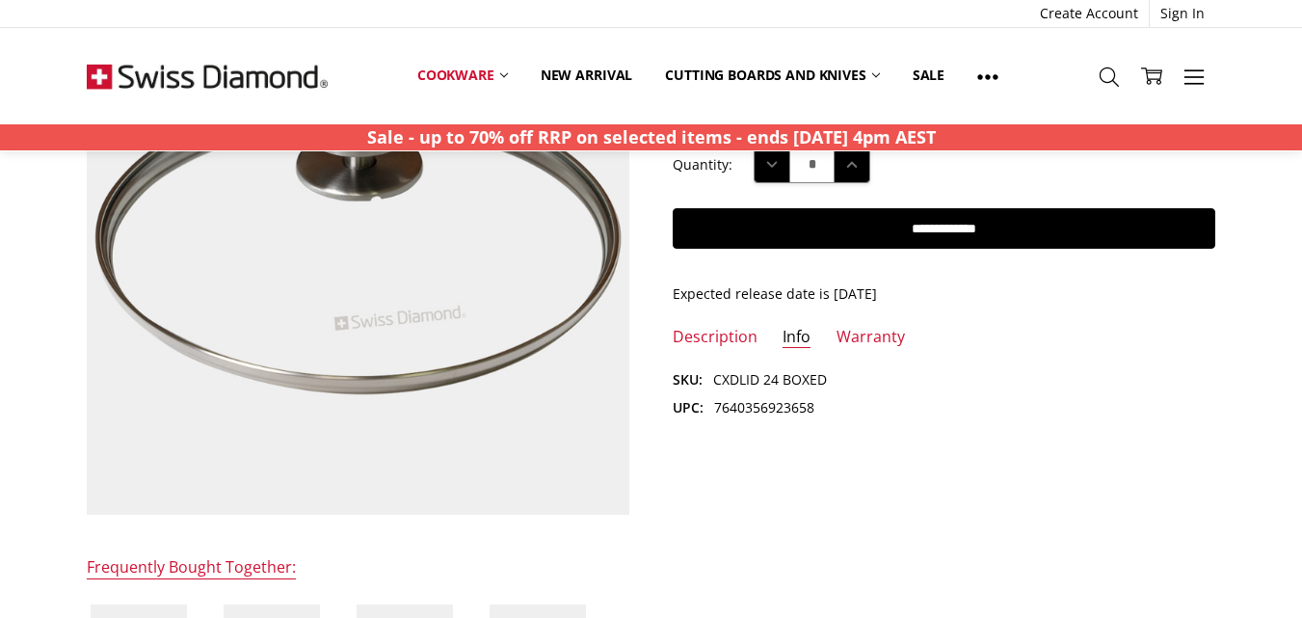
scroll to position [96, 0]
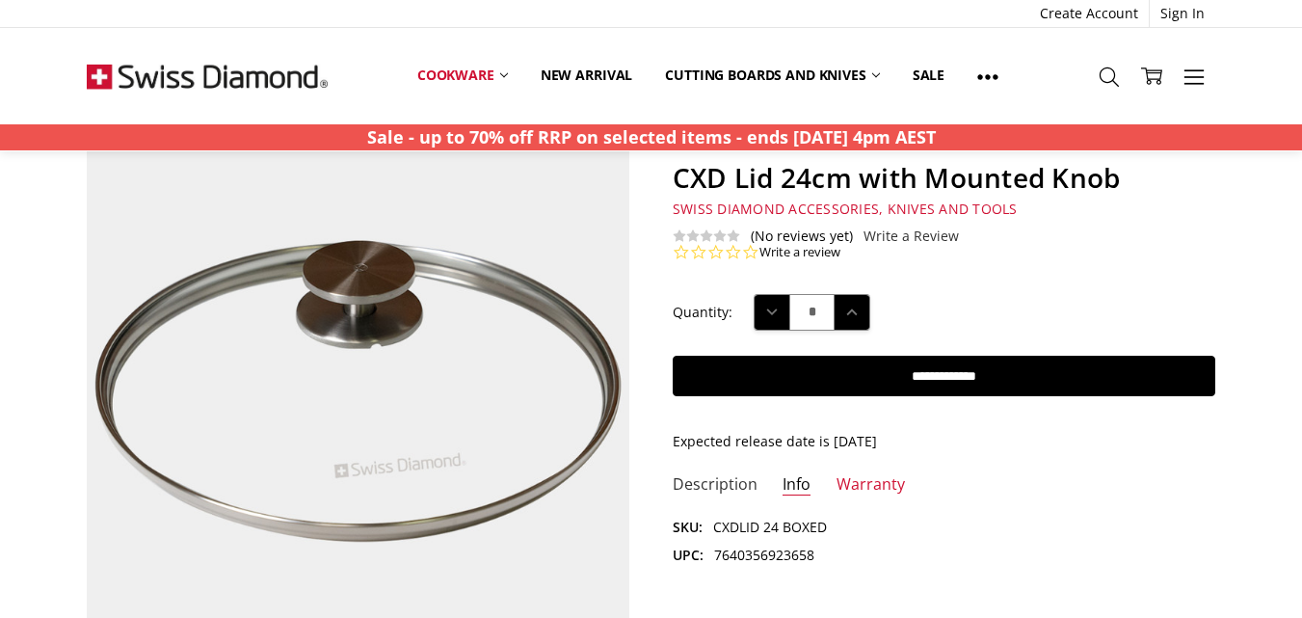
click at [720, 486] on link "Description" at bounding box center [715, 485] width 85 height 22
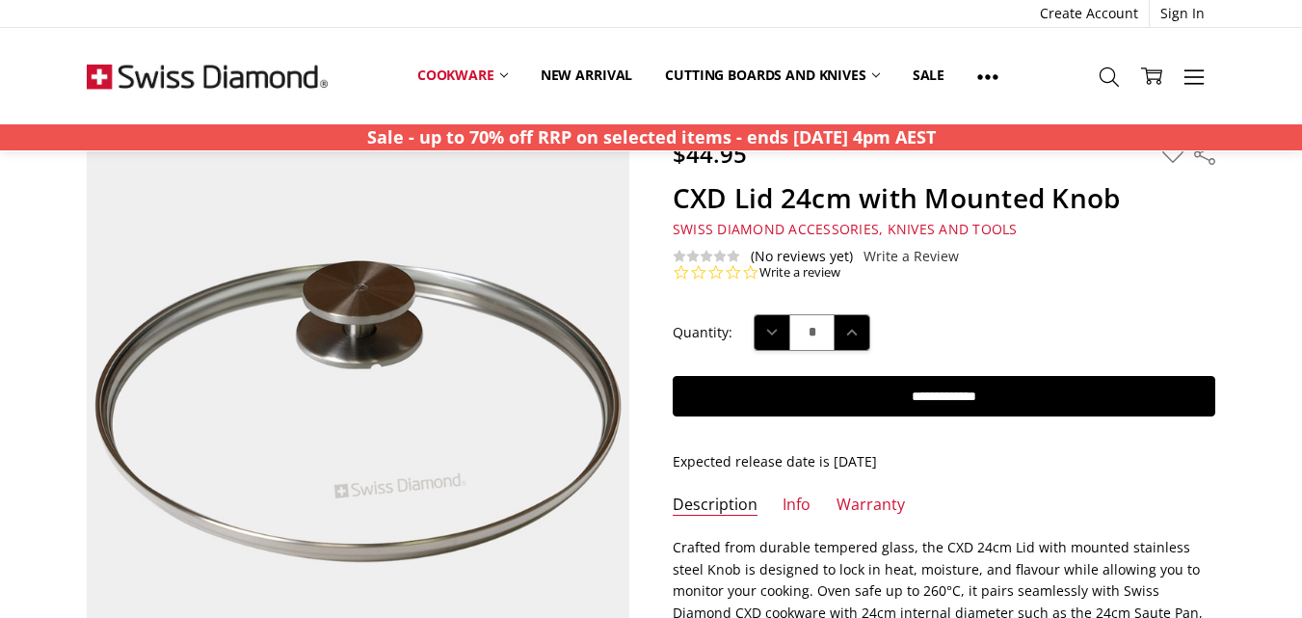
scroll to position [193, 0]
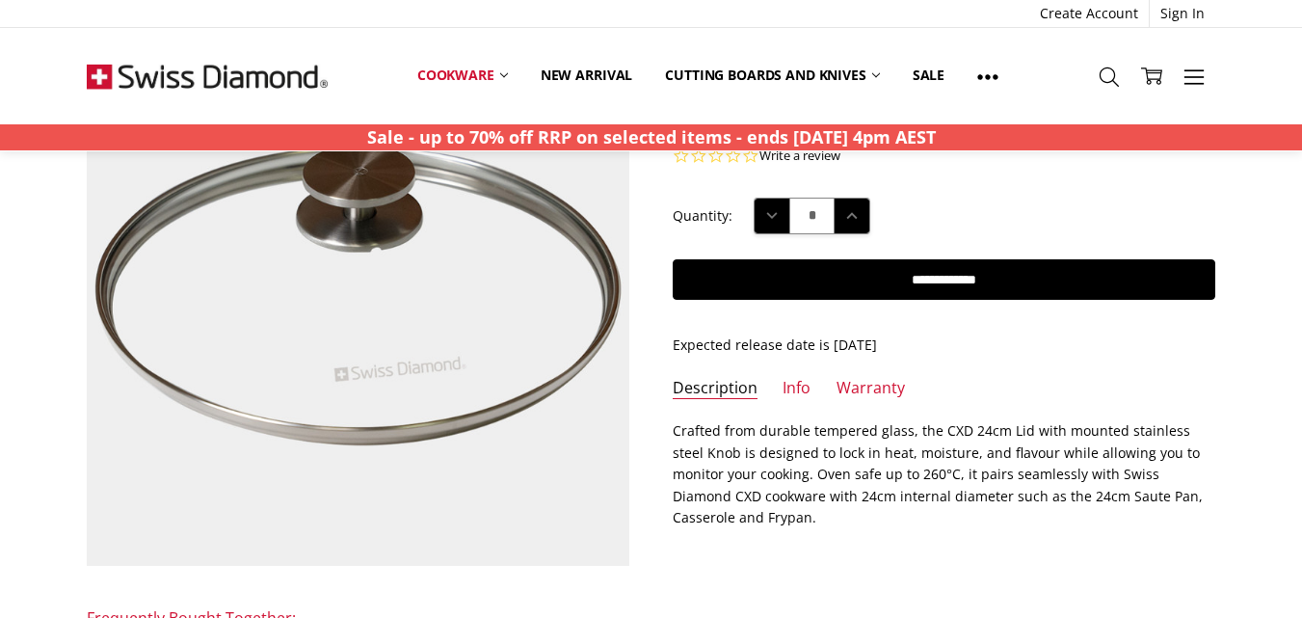
click at [670, 428] on section "Description Crafted from durable tempered glass, the CXD 24cm Lid with mounted …" at bounding box center [943, 480] width 585 height 121
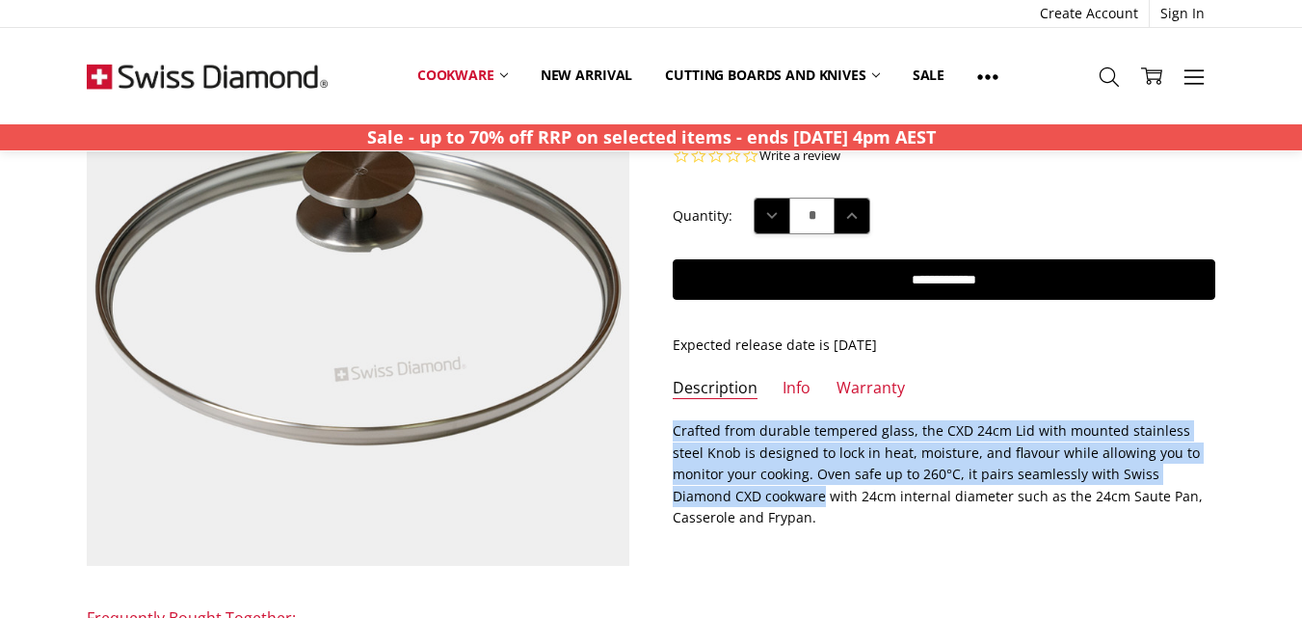
click at [724, 501] on p "Crafted from durable tempered glass, the CXD 24cm Lid with mounted stainless st…" at bounding box center [944, 474] width 543 height 108
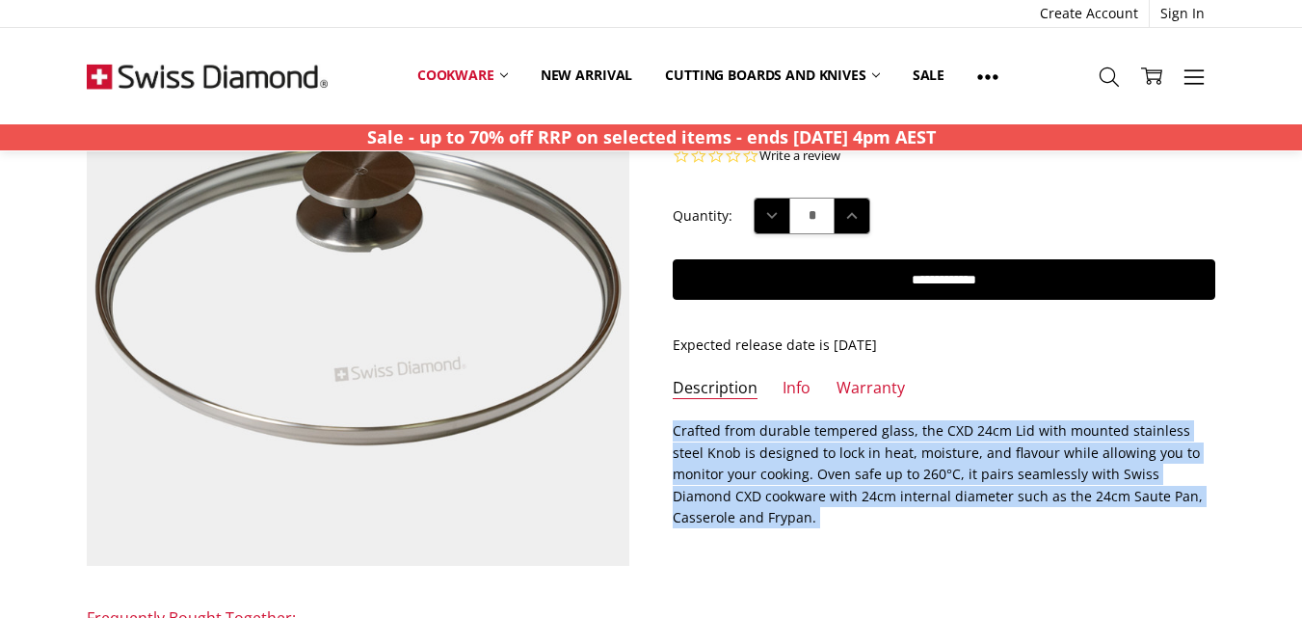
click at [732, 523] on p "Crafted from durable tempered glass, the CXD 24cm Lid with mounted stainless st…" at bounding box center [944, 474] width 543 height 108
copy div "Crafted from durable tempered glass, the CXD 24cm Lid with mounted stainless st…"
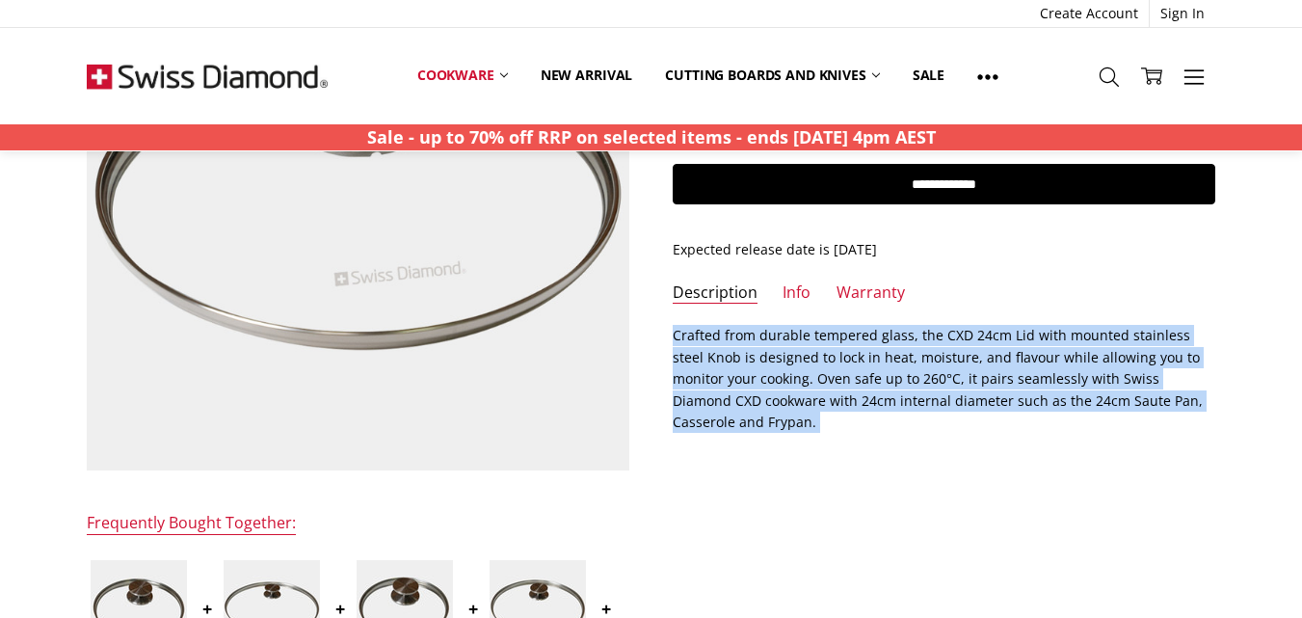
scroll to position [289, 0]
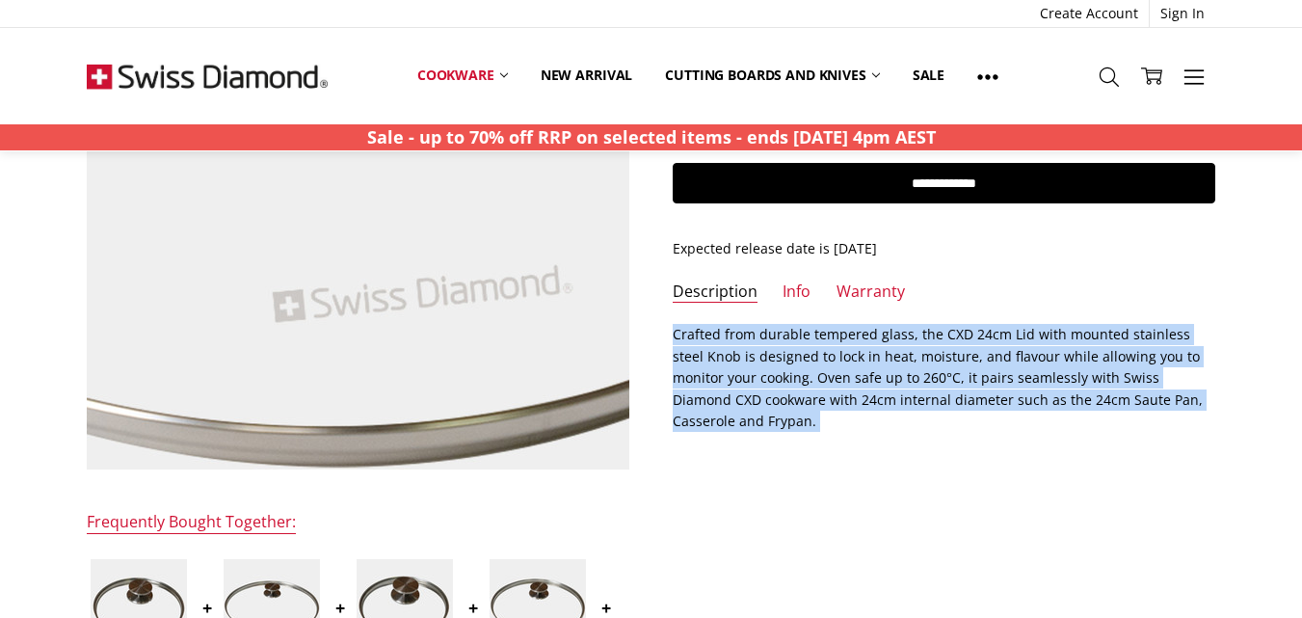
drag, startPoint x: 384, startPoint y: 255, endPoint x: 333, endPoint y: 268, distance: 51.7
click at [333, 268] on img at bounding box center [326, 124] width 1233 height 1233
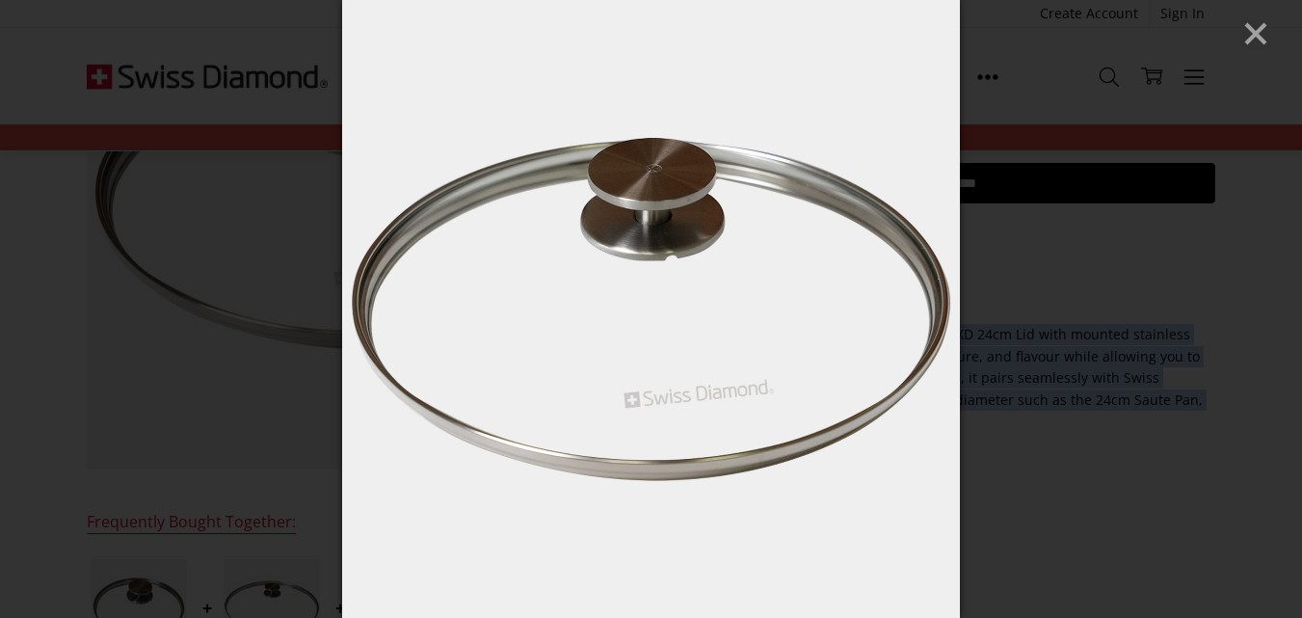
click at [1258, 37] on line "Close" at bounding box center [1255, 33] width 19 height 19
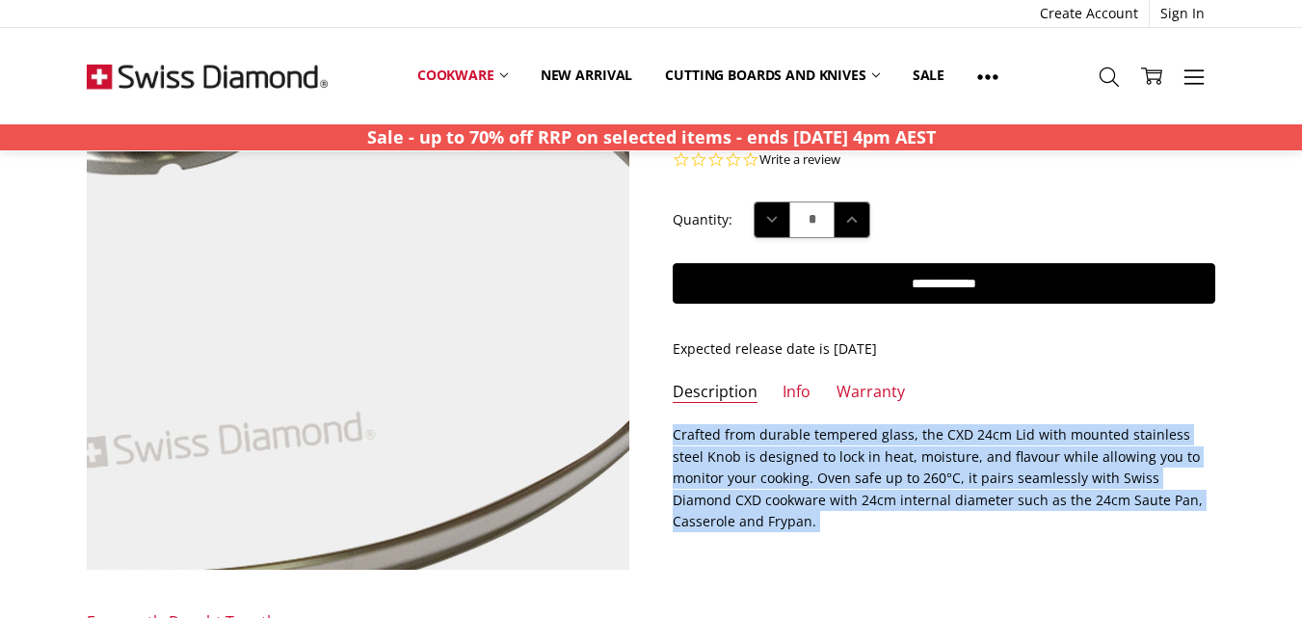
scroll to position [0, 0]
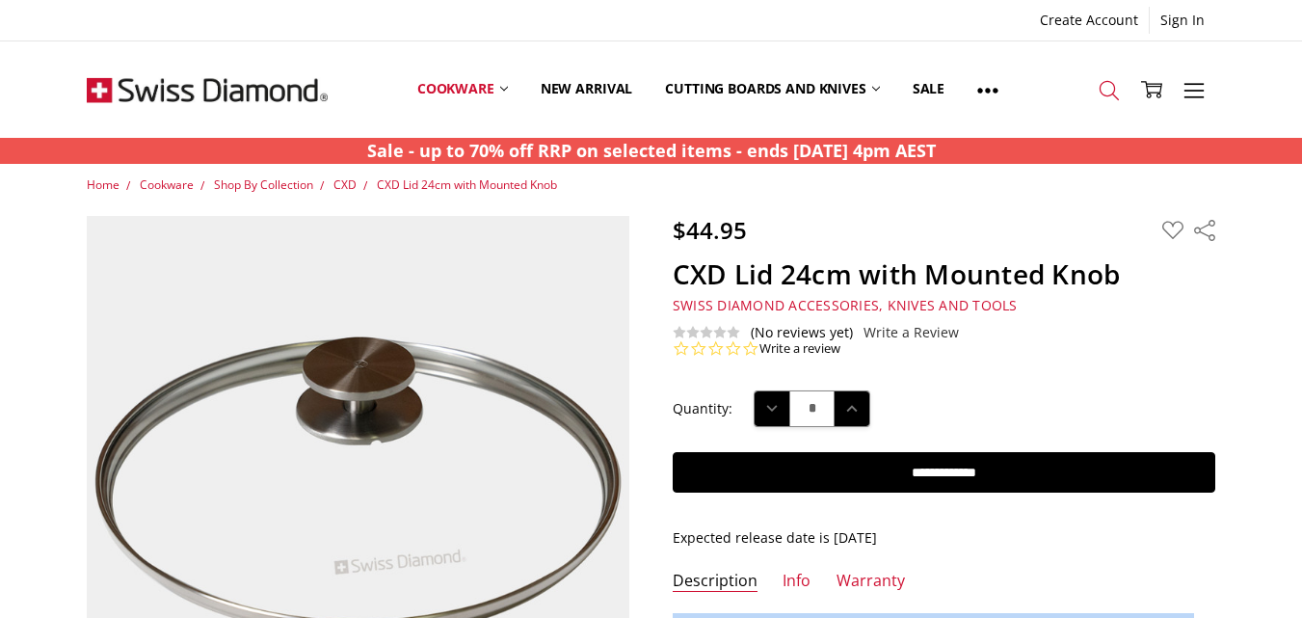
click at [1099, 97] on icon at bounding box center [1109, 90] width 21 height 21
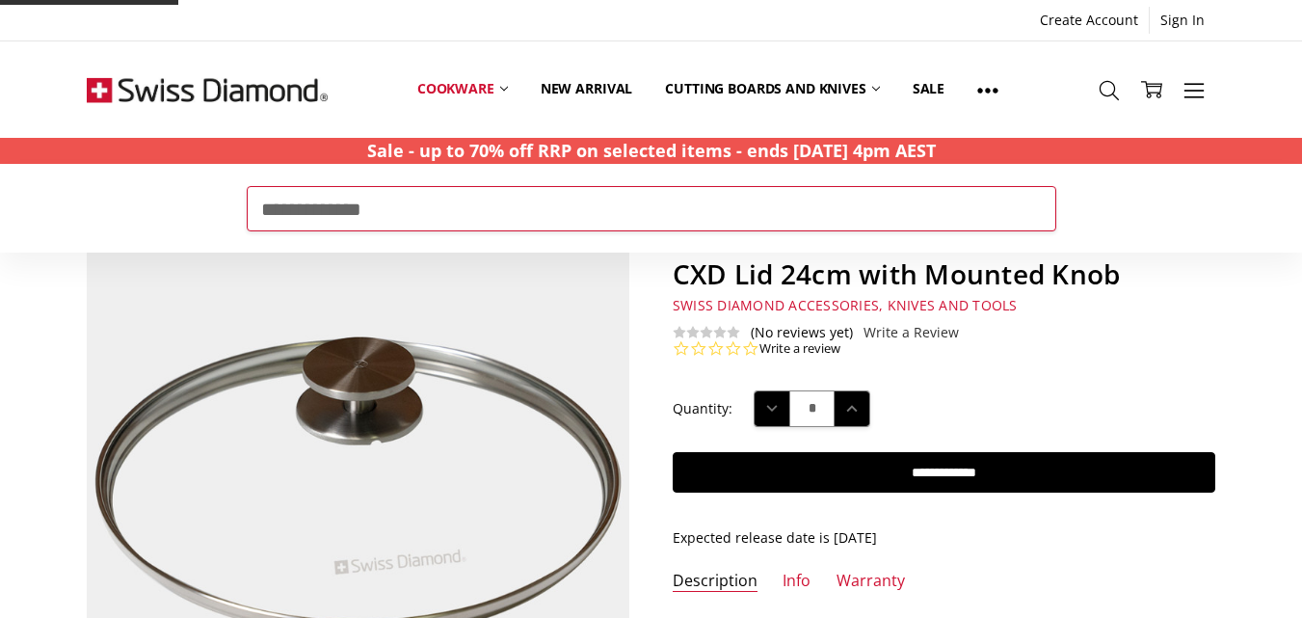
type input "**********"
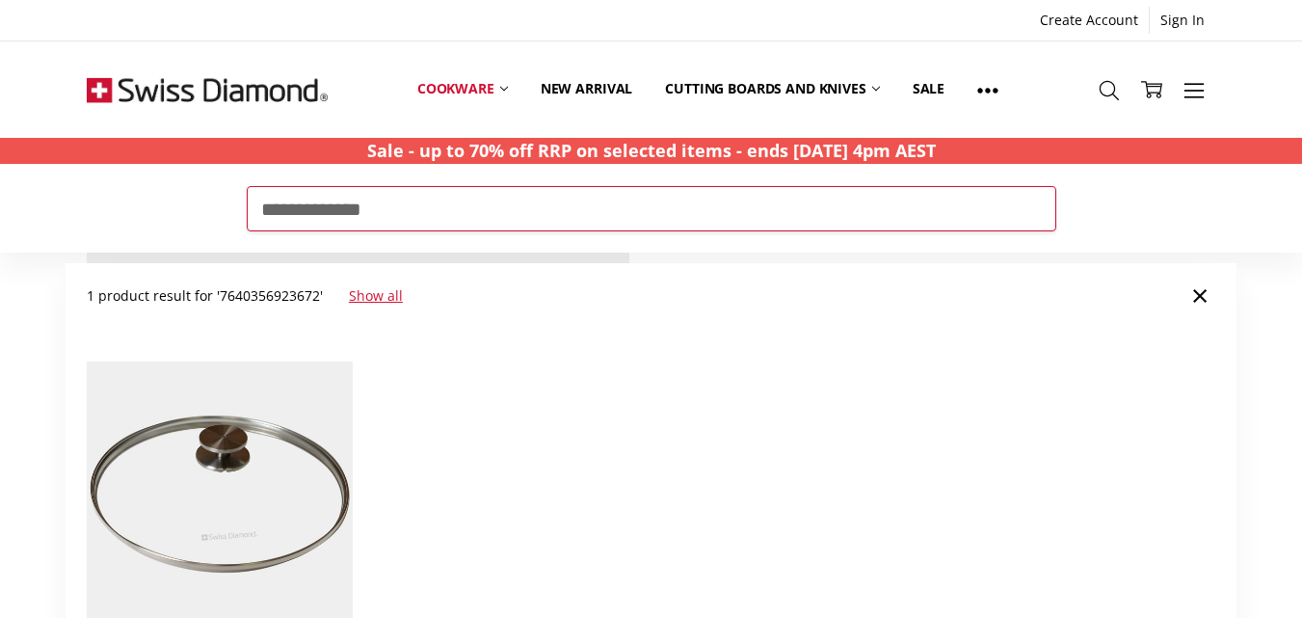
scroll to position [74, 0]
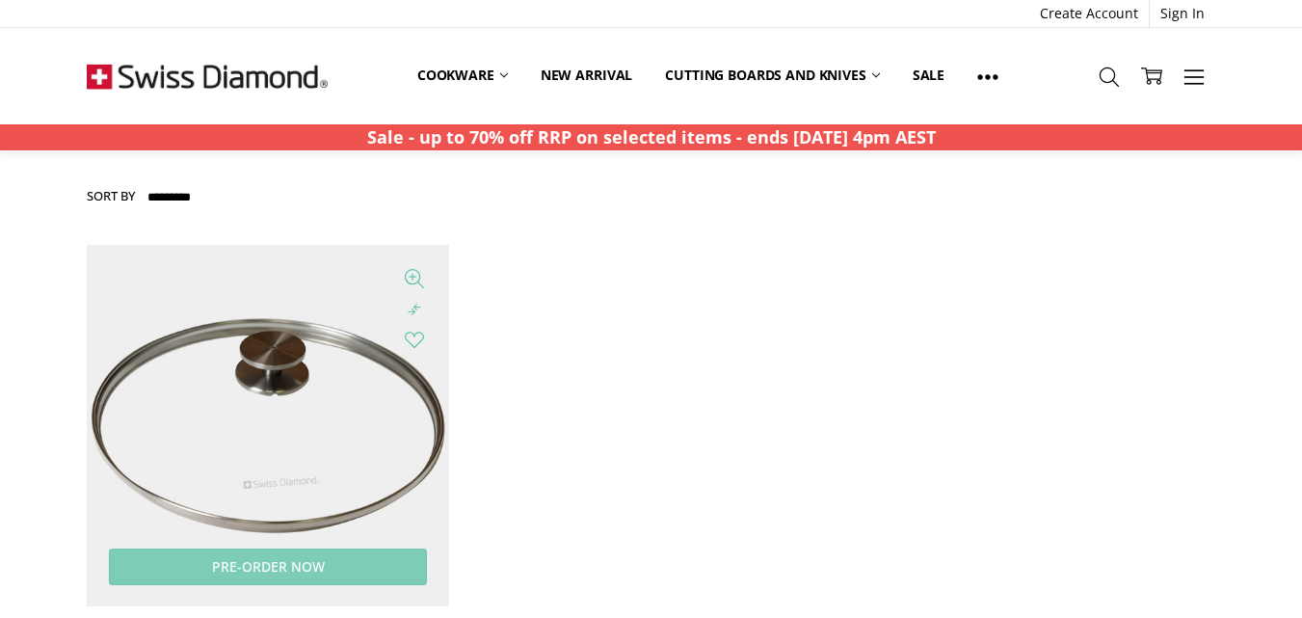
scroll to position [482, 0]
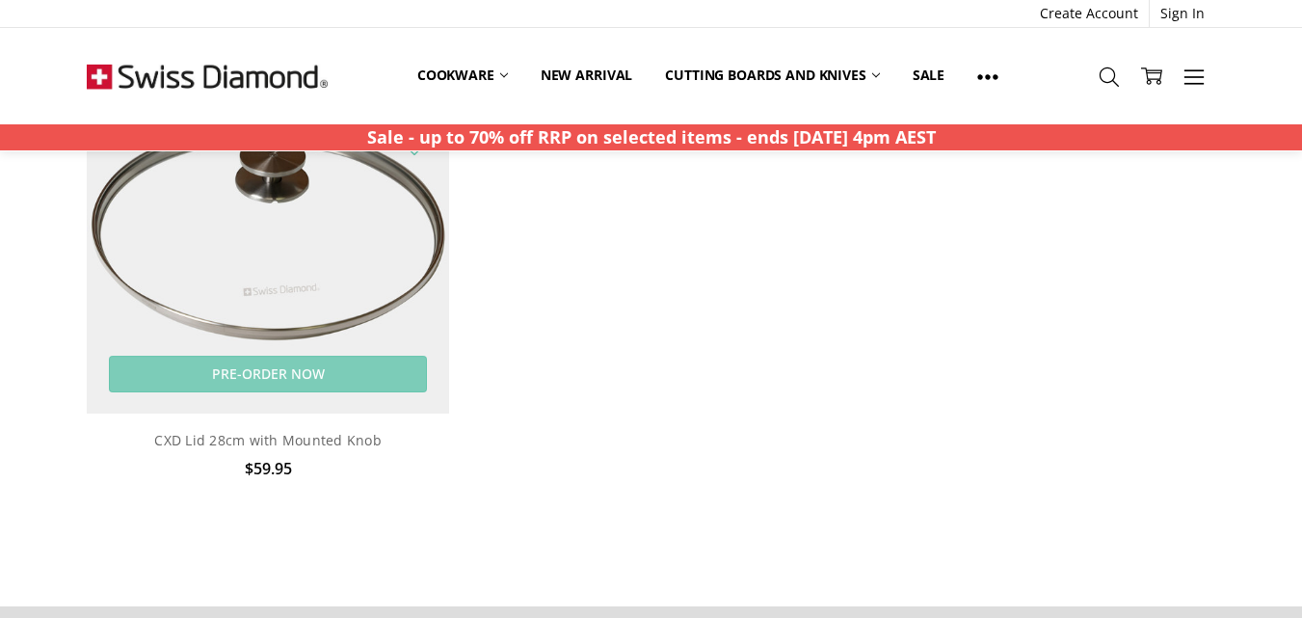
click at [300, 268] on img at bounding box center [267, 232] width 361 height 361
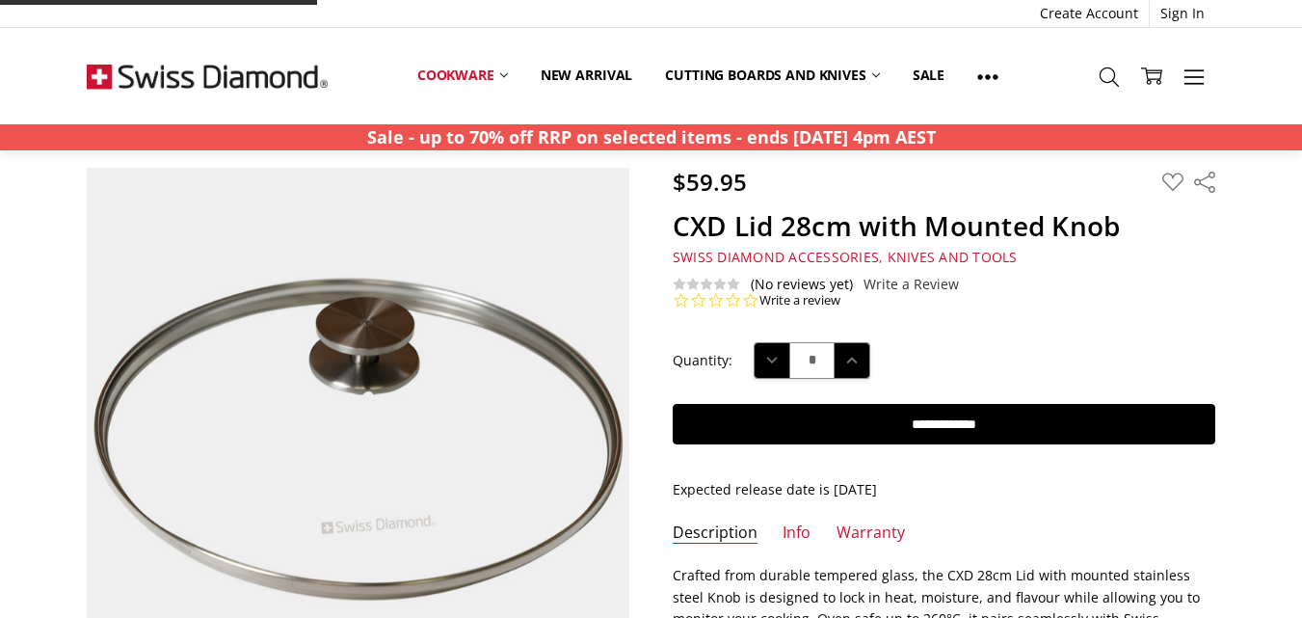
scroll to position [289, 0]
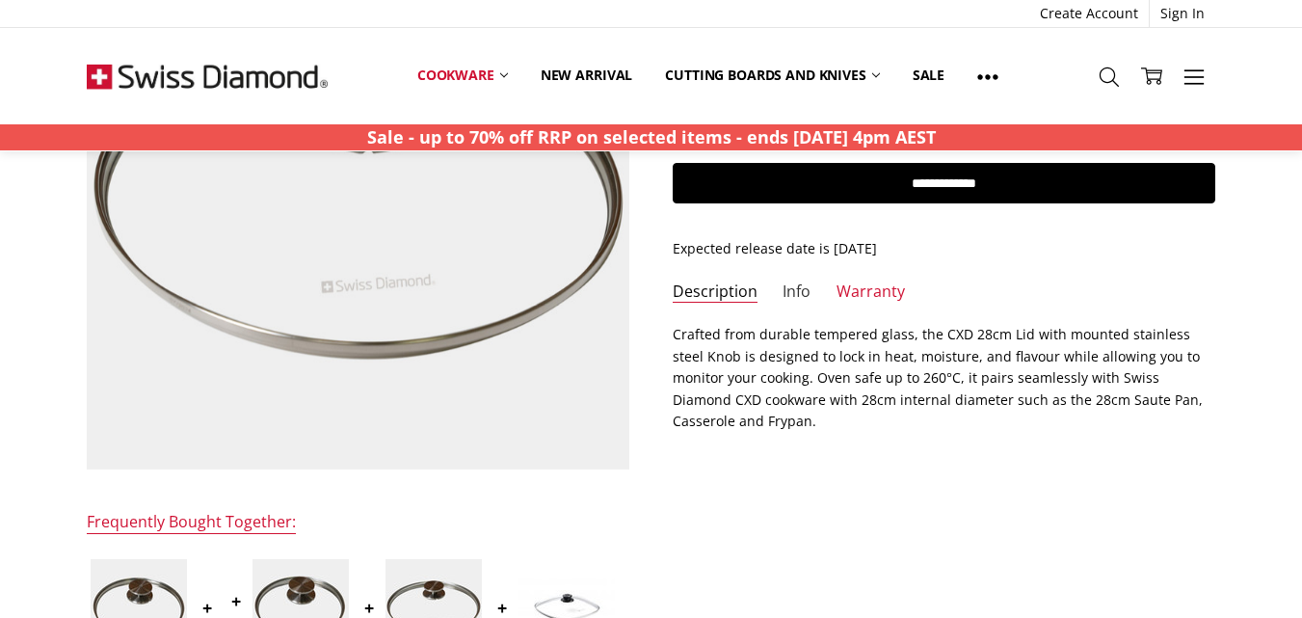
click at [799, 298] on link "Info" at bounding box center [796, 292] width 28 height 22
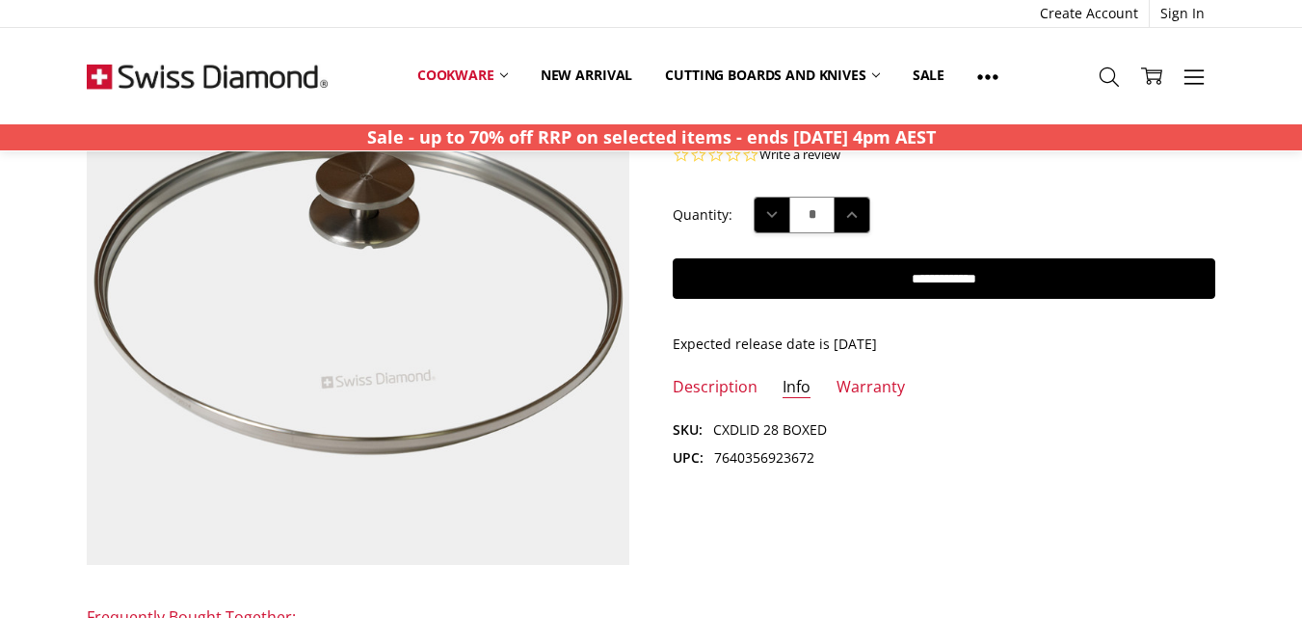
scroll to position [193, 0]
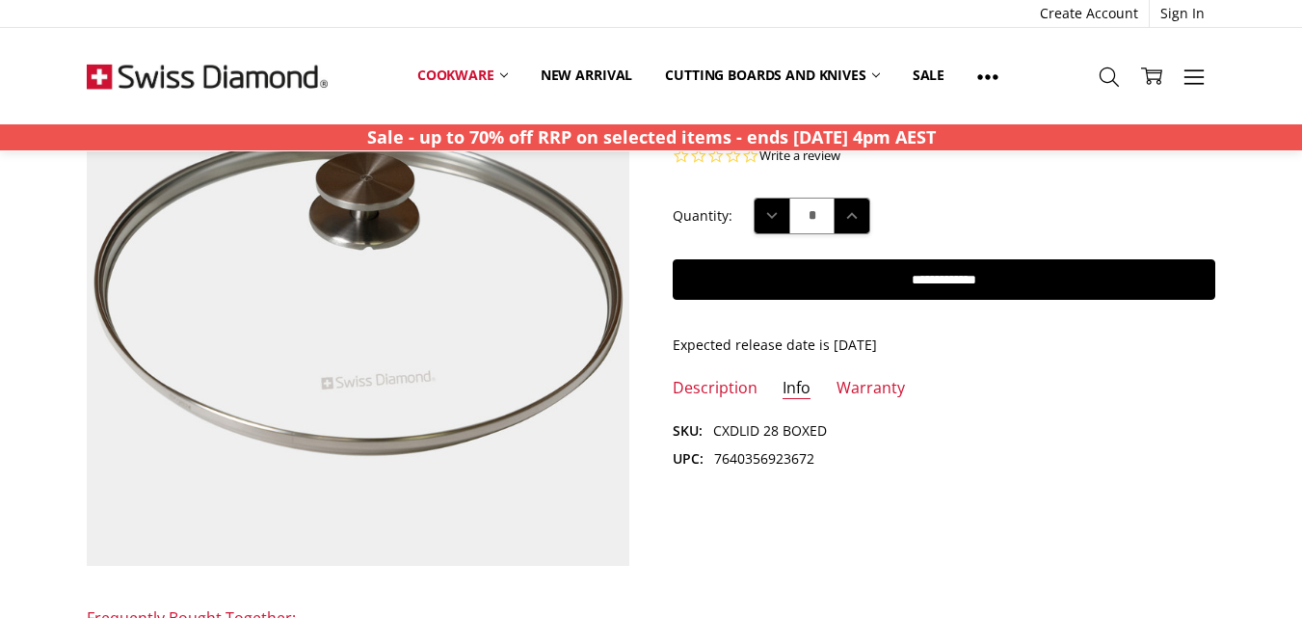
click at [722, 406] on li "Description" at bounding box center [715, 394] width 85 height 33
click at [721, 397] on link "Description" at bounding box center [715, 389] width 85 height 22
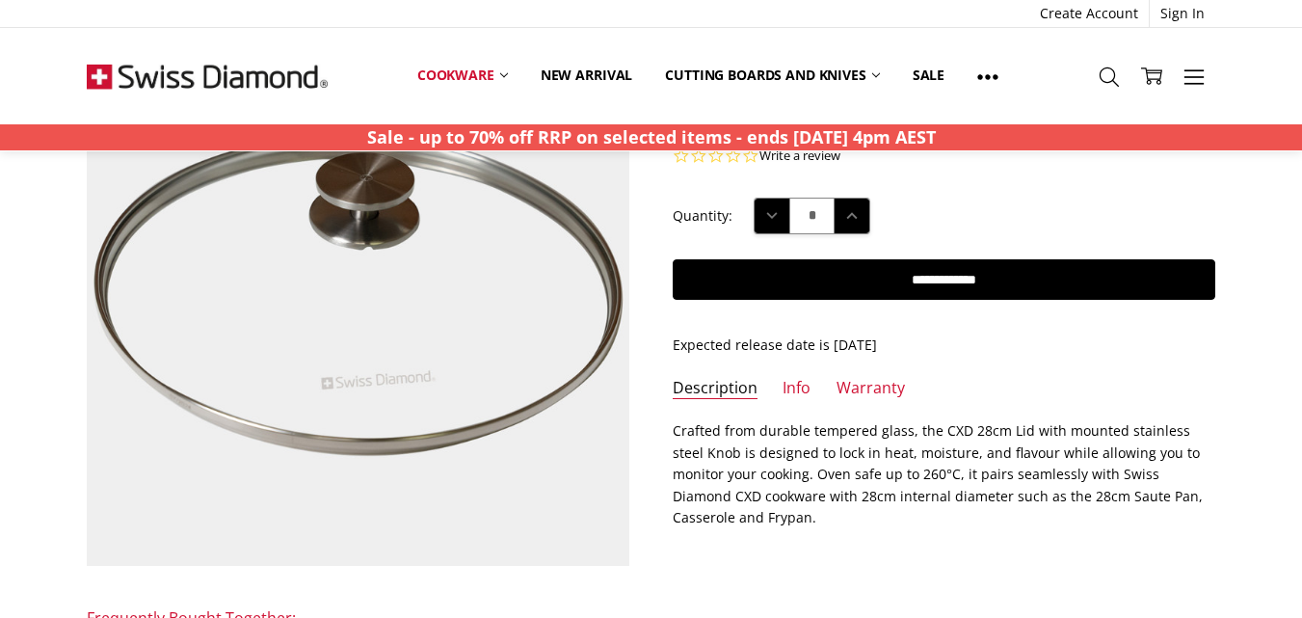
scroll to position [289, 0]
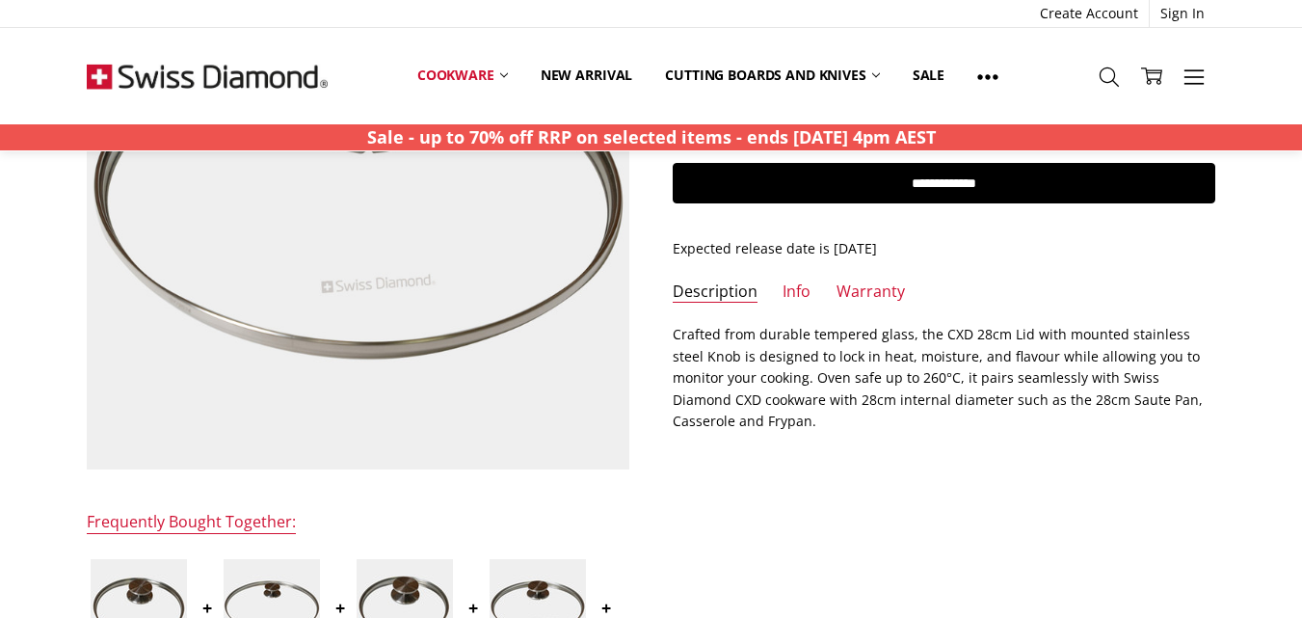
click at [677, 331] on p "Crafted from durable tempered glass, the CXD 28cm Lid with mounted stainless st…" at bounding box center [944, 378] width 543 height 108
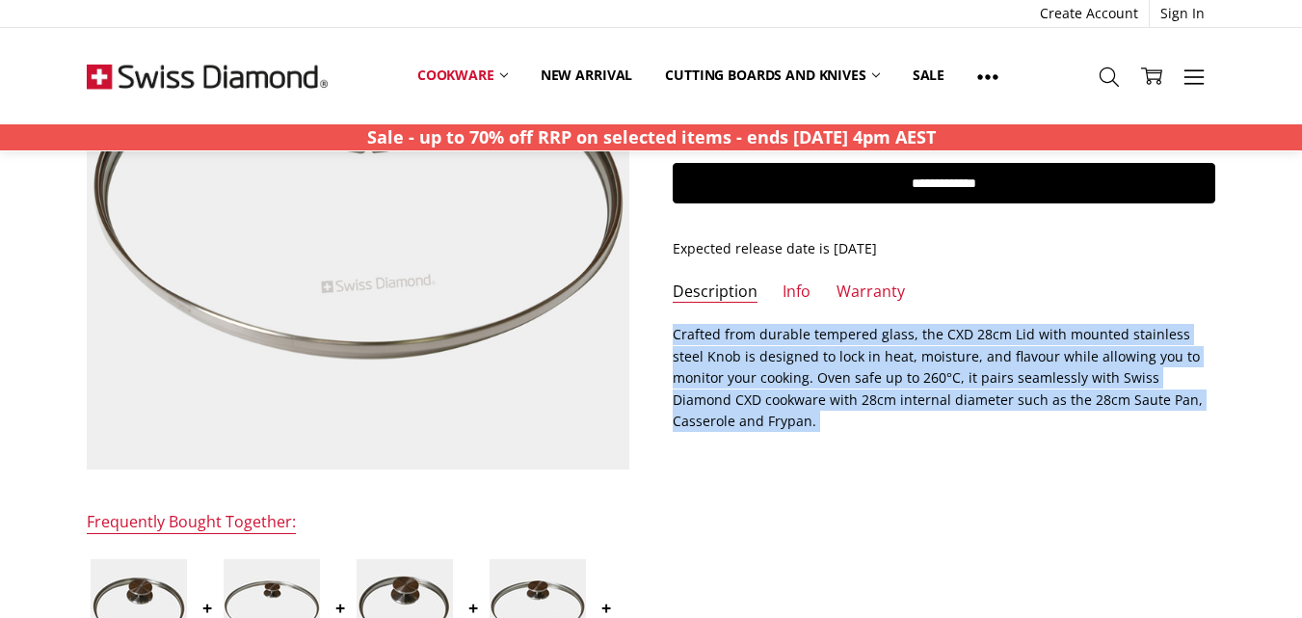
click at [725, 432] on section "Description Crafted from durable tempered glass, the CXD 28cm Lid with mounted …" at bounding box center [943, 384] width 585 height 121
copy div "Crafted from durable tempered glass, the CXD 28cm Lid with mounted stainless st…"
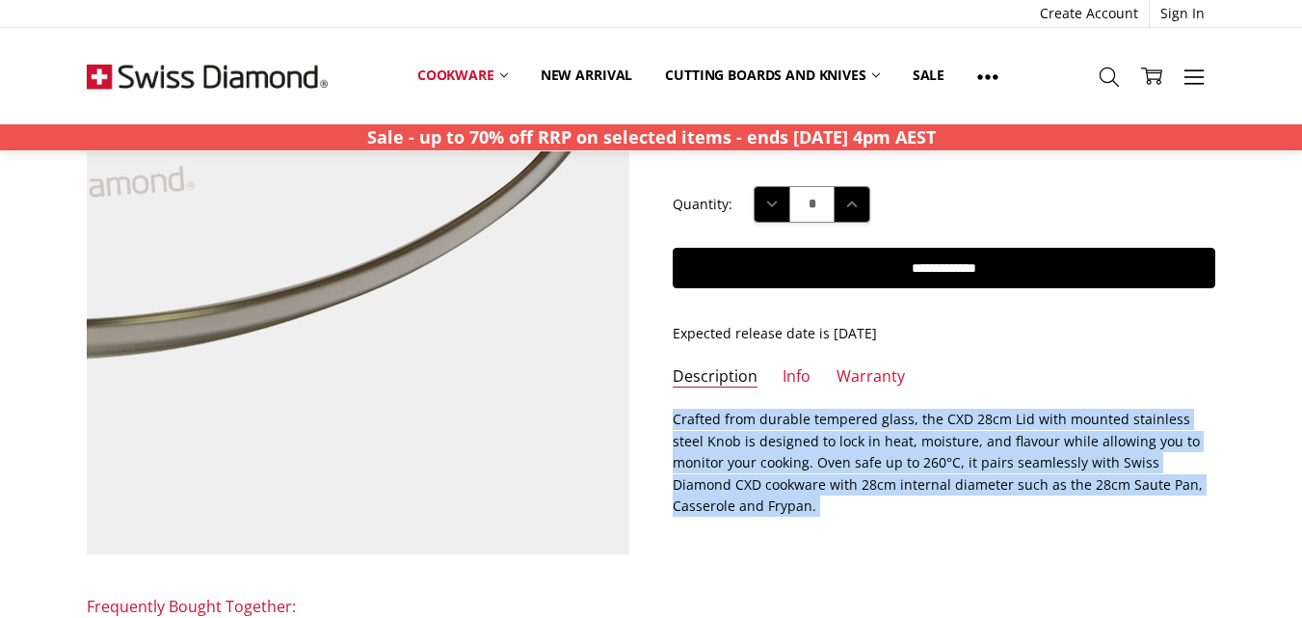
scroll to position [96, 0]
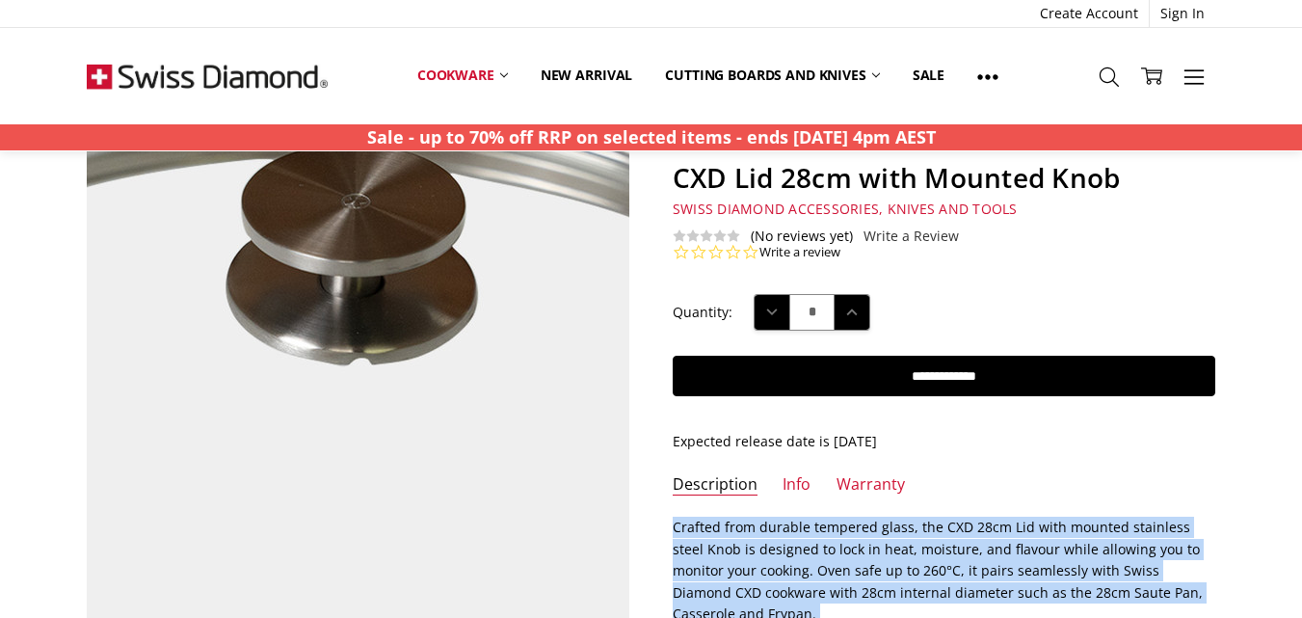
click at [375, 331] on img at bounding box center [337, 466] width 1233 height 1233
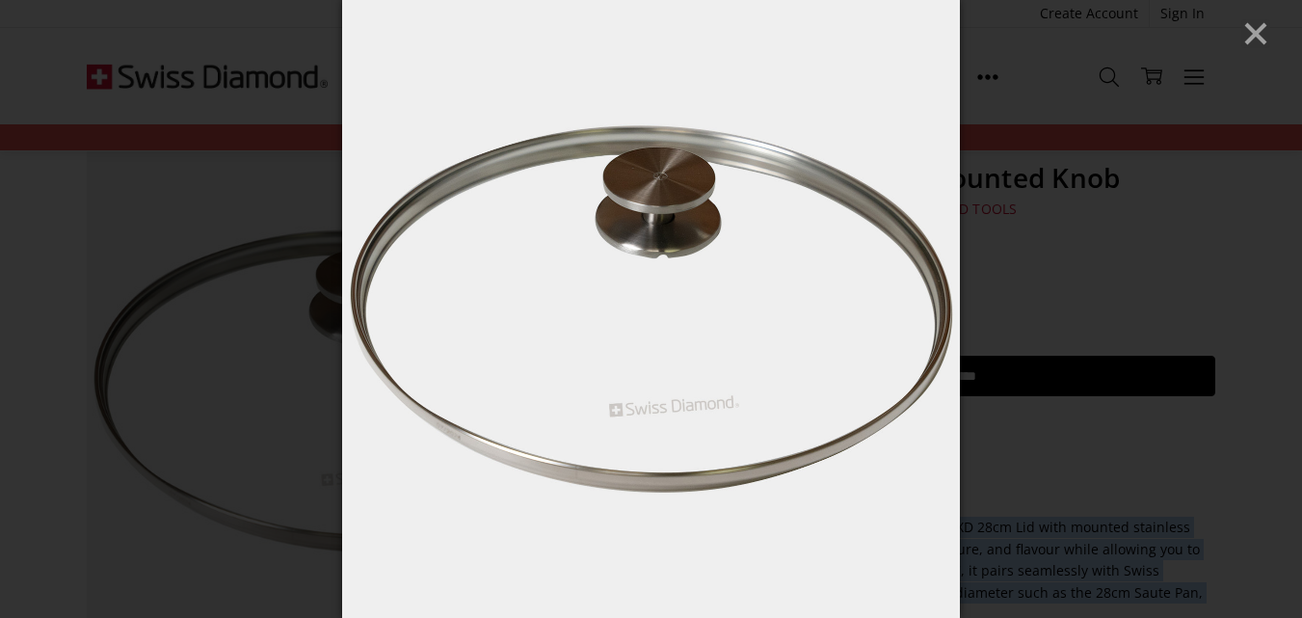
click at [1258, 35] on line "Close" at bounding box center [1255, 33] width 19 height 19
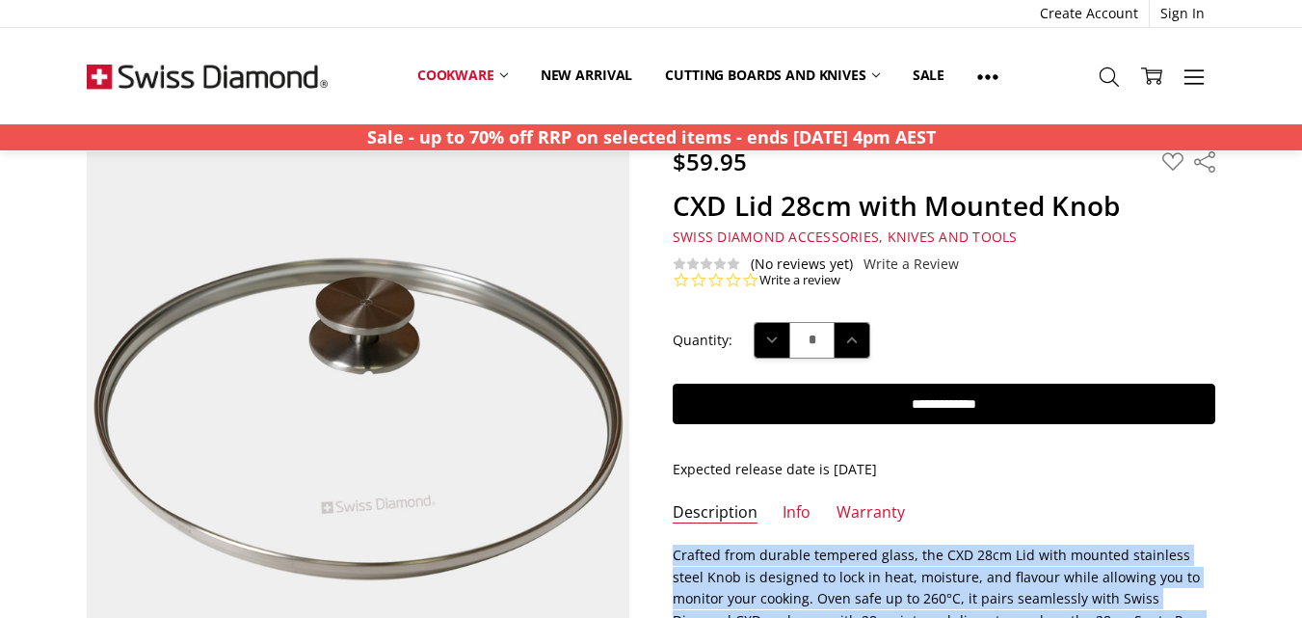
scroll to position [0, 0]
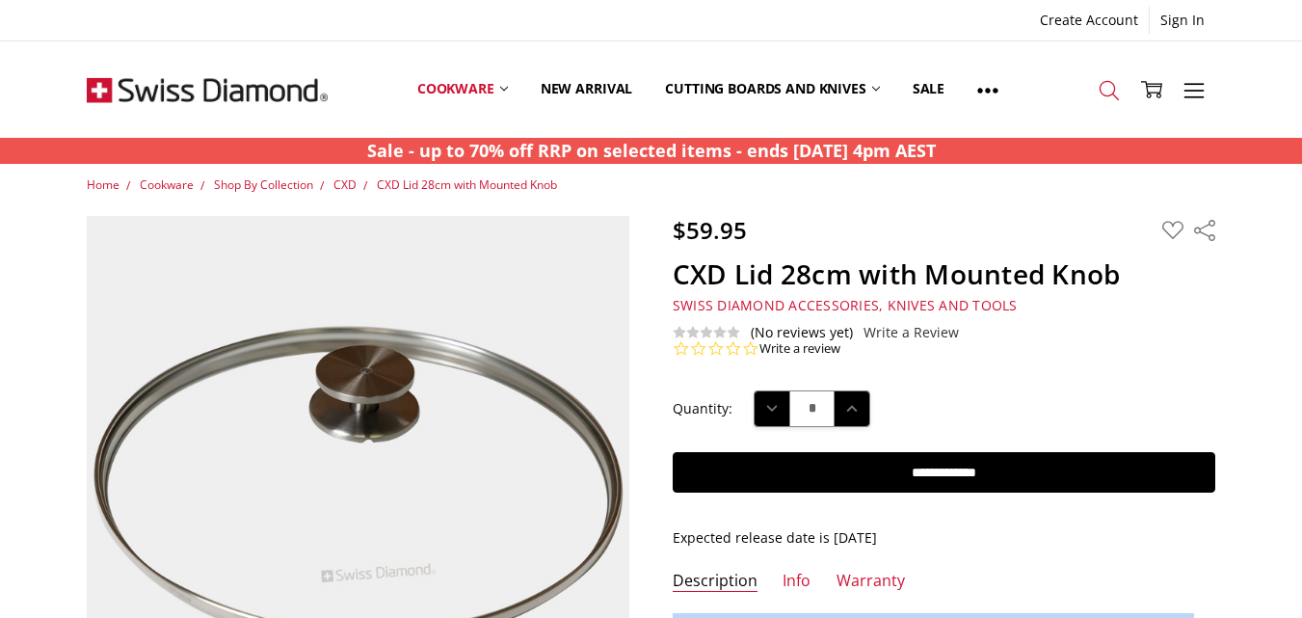
click at [1106, 96] on icon at bounding box center [1109, 90] width 21 height 21
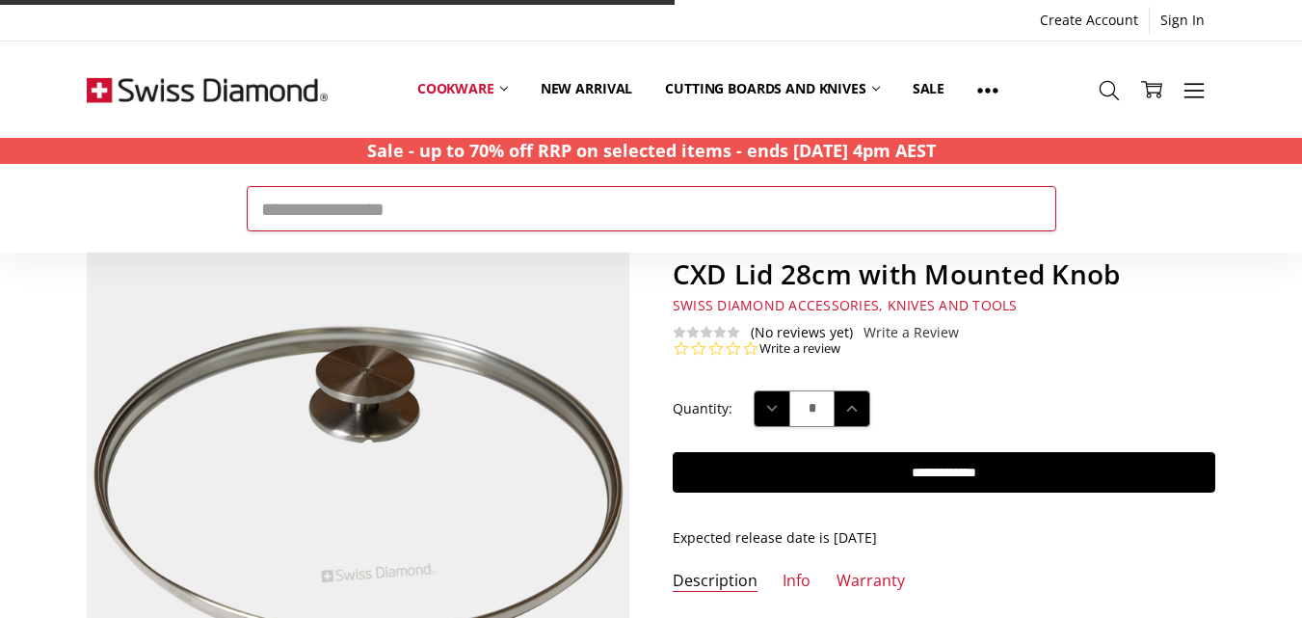
click at [342, 199] on input "Search" at bounding box center [651, 208] width 809 height 44
type input "**********"
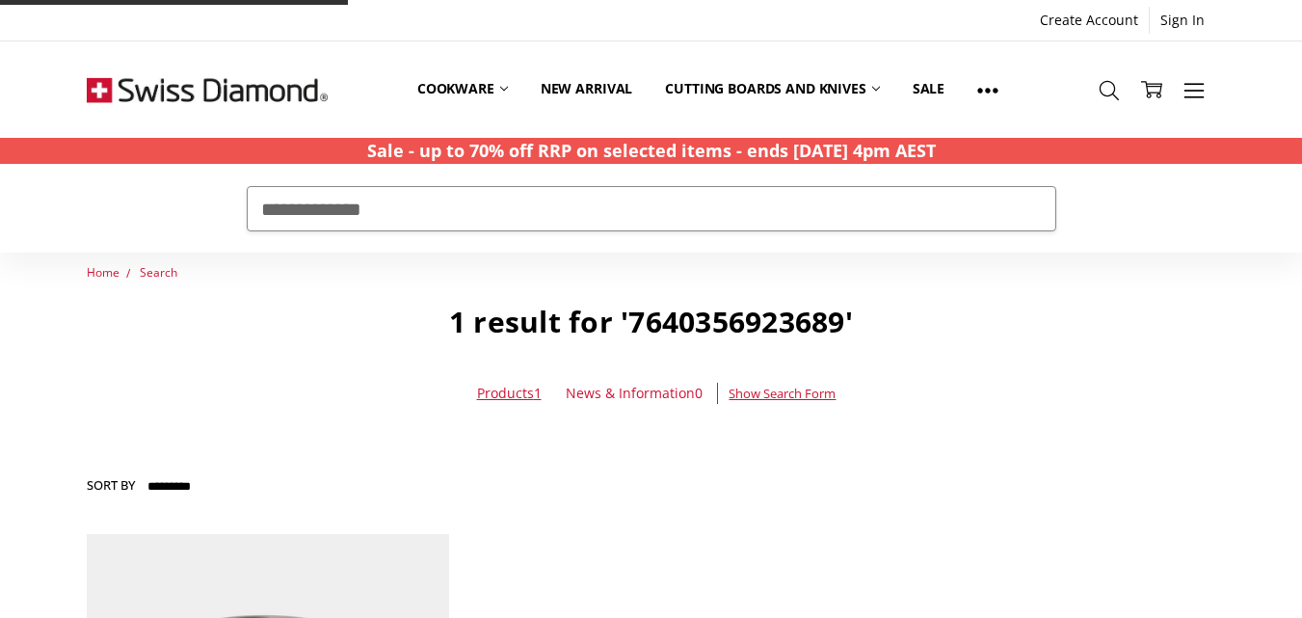
drag, startPoint x: 0, startPoint y: 0, endPoint x: 317, endPoint y: 574, distance: 656.0
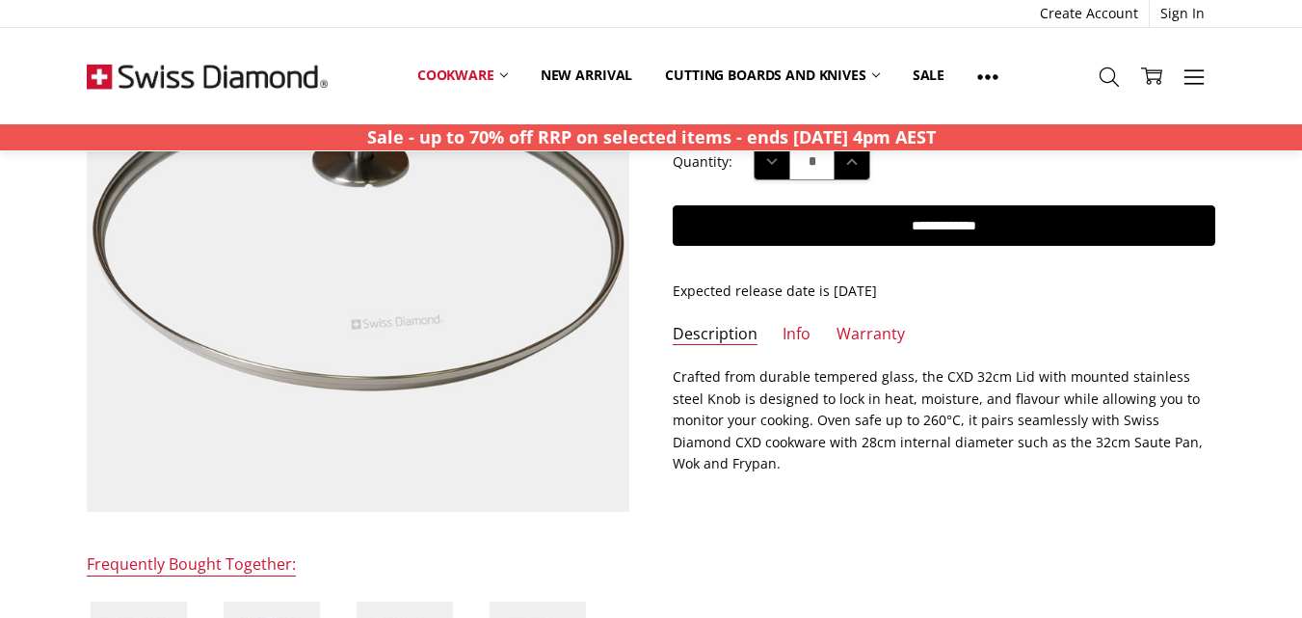
scroll to position [289, 0]
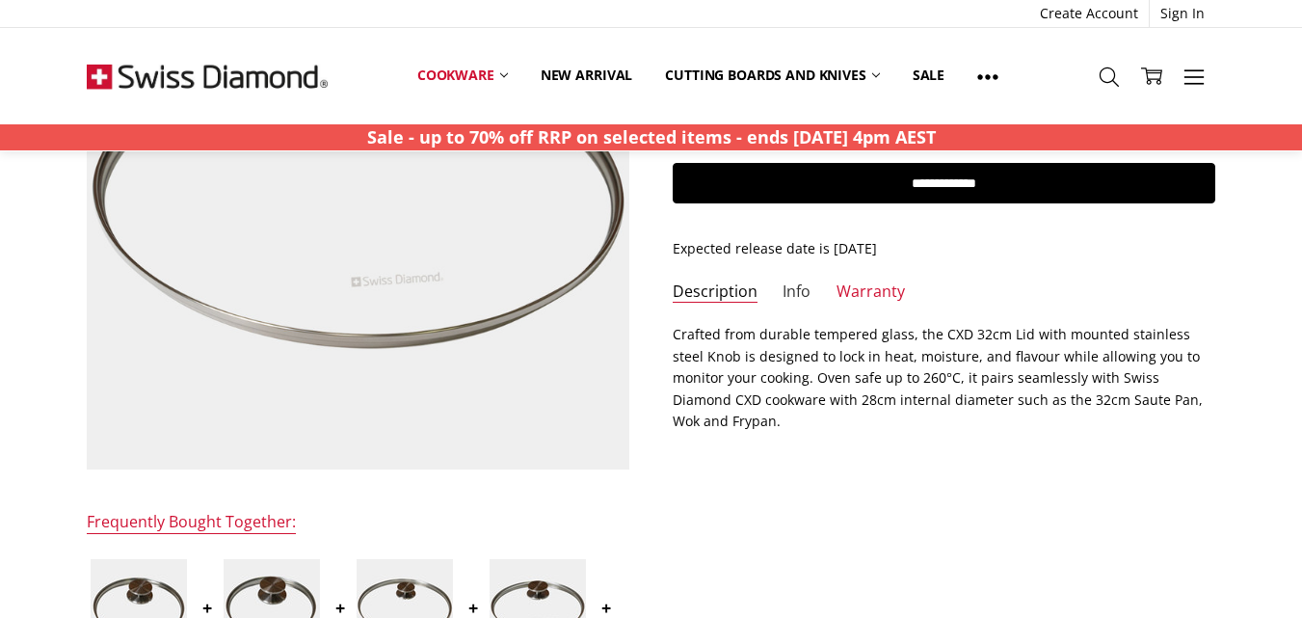
click at [797, 297] on link "Info" at bounding box center [796, 292] width 28 height 22
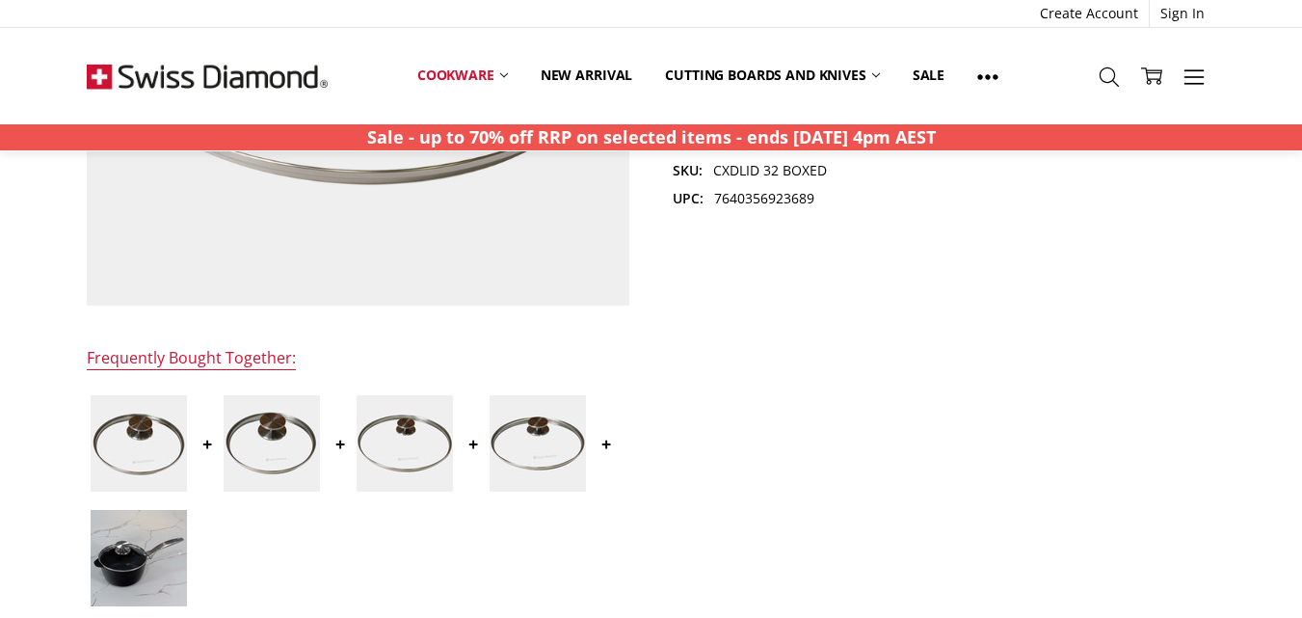
scroll to position [385, 0]
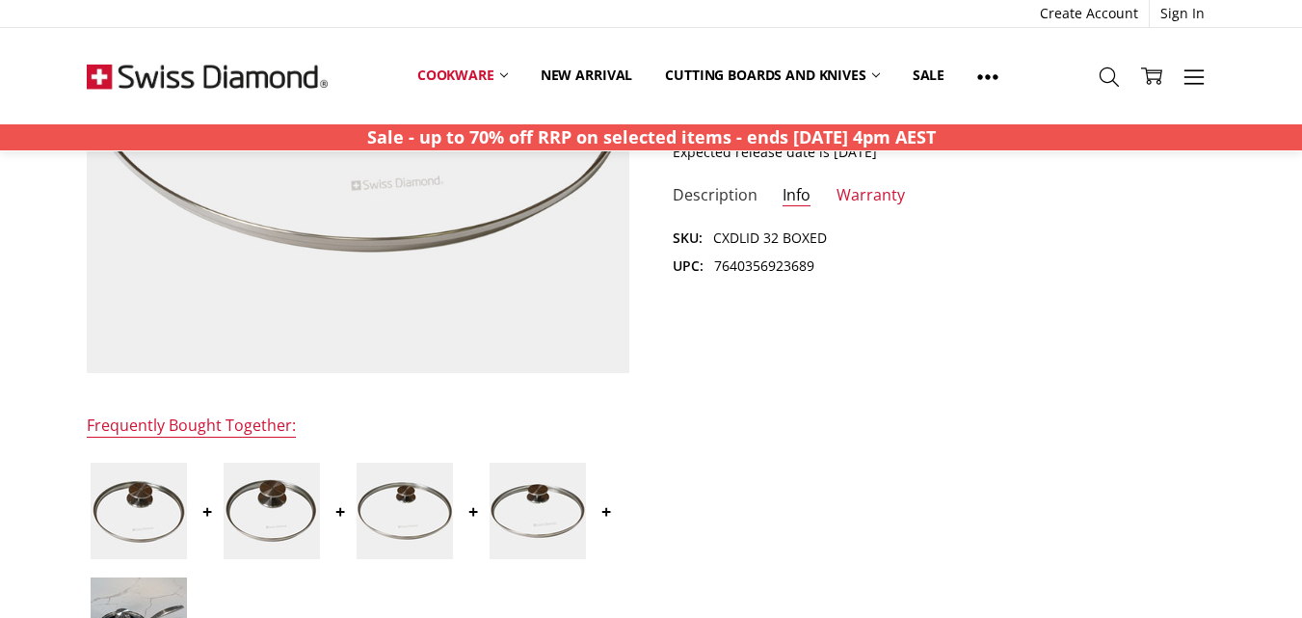
click at [697, 198] on link "Description" at bounding box center [715, 196] width 85 height 22
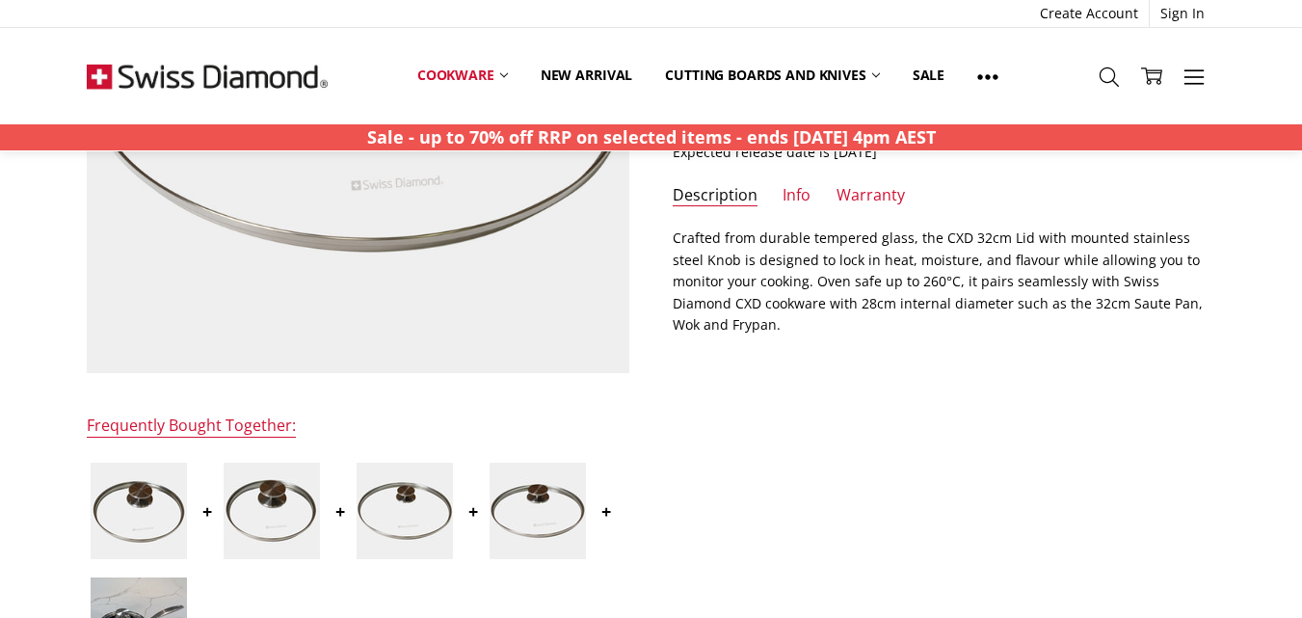
click at [679, 234] on p "Crafted from durable tempered glass, the CXD 32cm Lid with mounted stainless st…" at bounding box center [944, 281] width 543 height 108
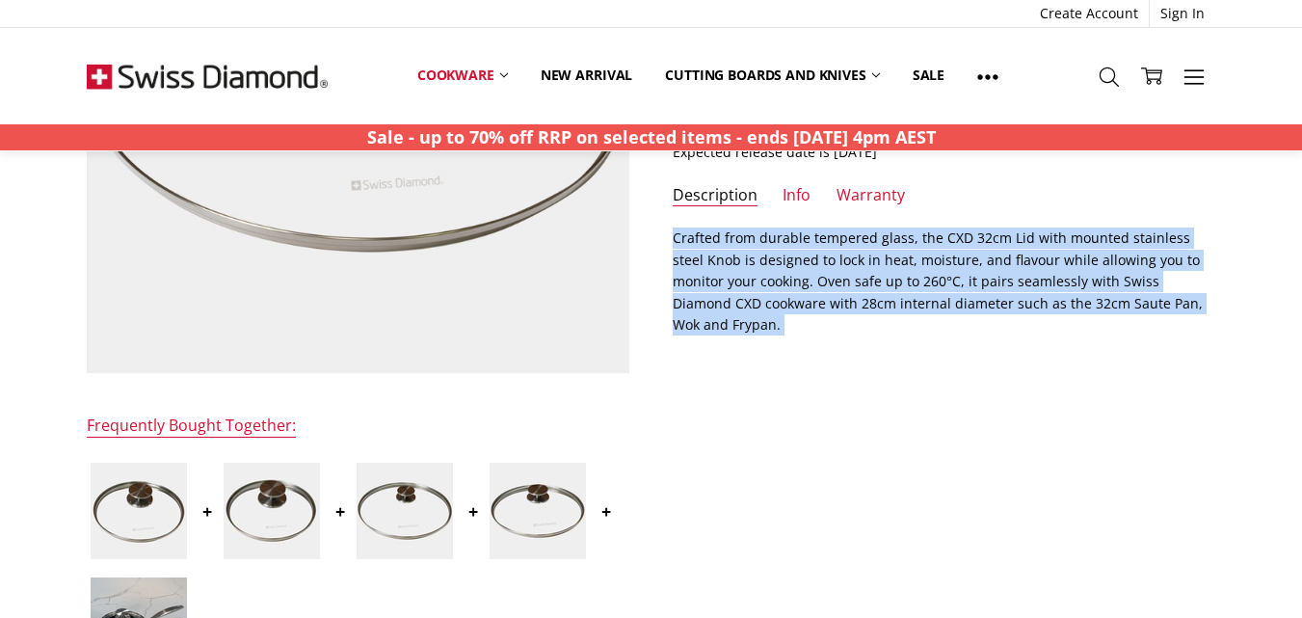
click at [1215, 305] on section "Description Crafted from durable tempered glass, the CXD 32cm Lid with mounted …" at bounding box center [943, 287] width 585 height 121
copy div "Crafted from durable tempered glass, the CXD 32cm Lid with mounted stainless st…"
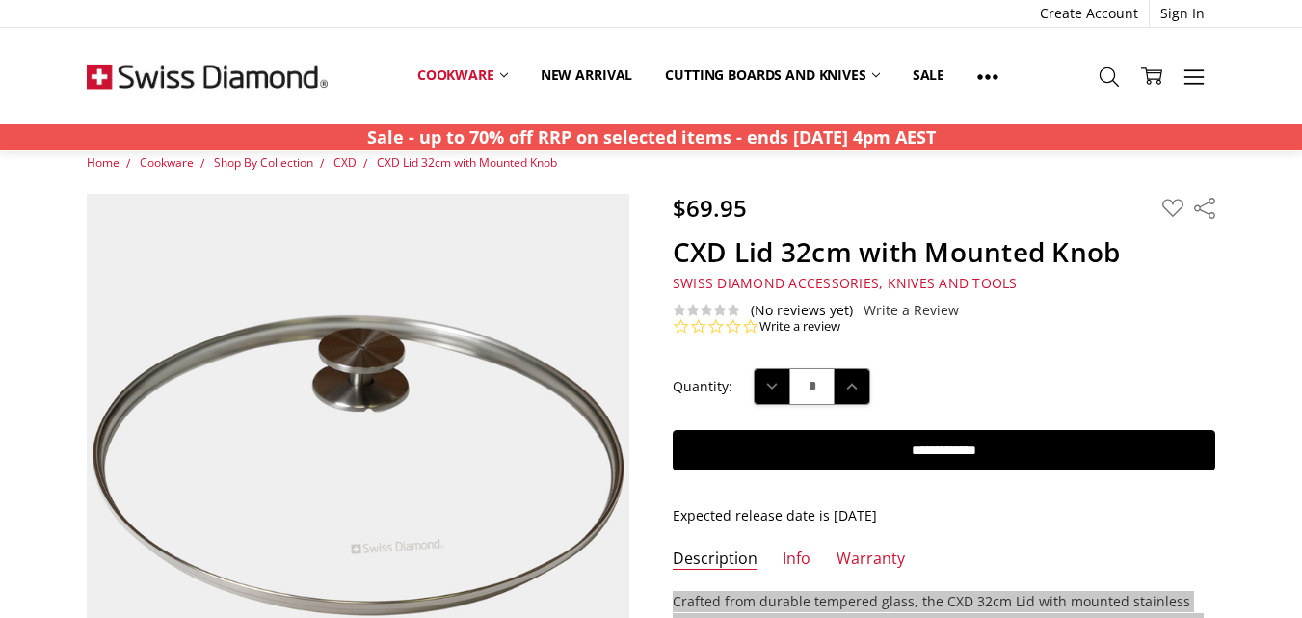
scroll to position [0, 0]
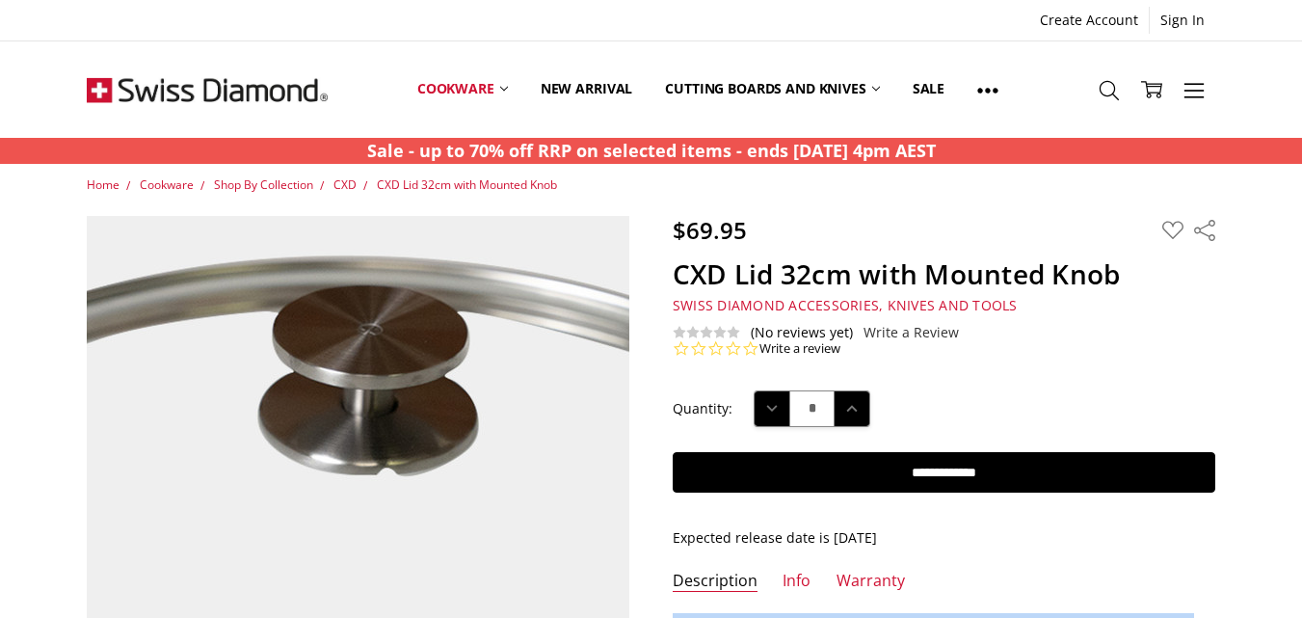
click at [356, 401] on img at bounding box center [362, 596] width 1233 height 1233
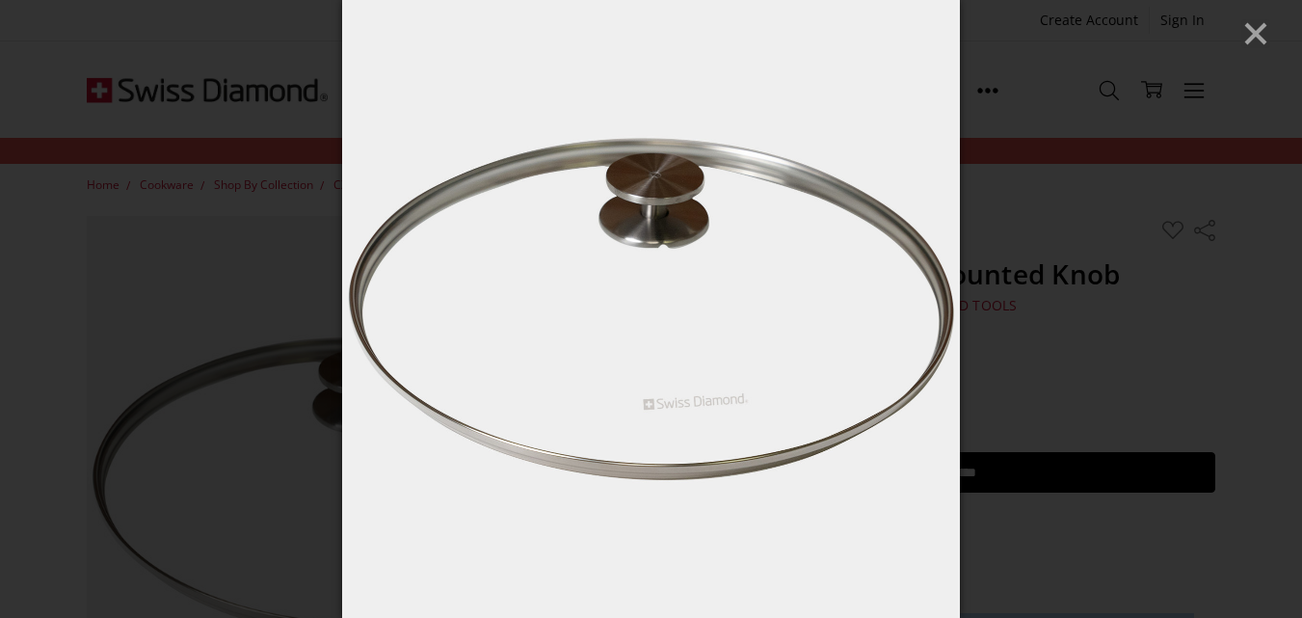
click at [1259, 36] on line "Close" at bounding box center [1255, 33] width 19 height 19
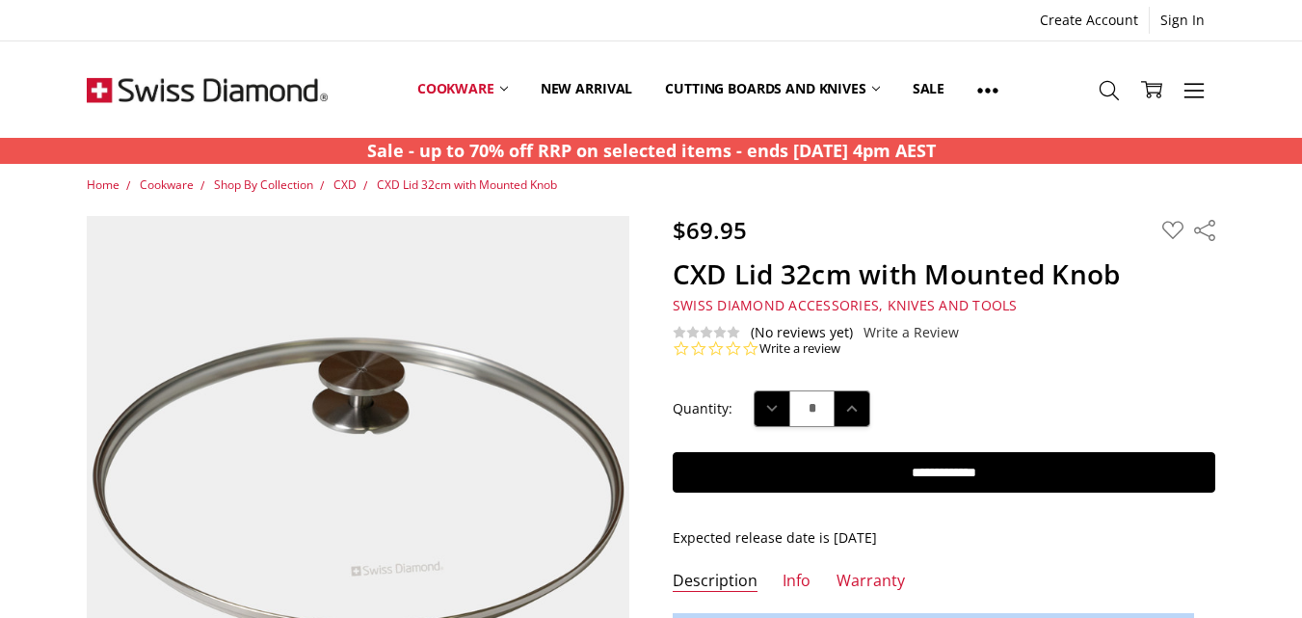
scroll to position [141, 0]
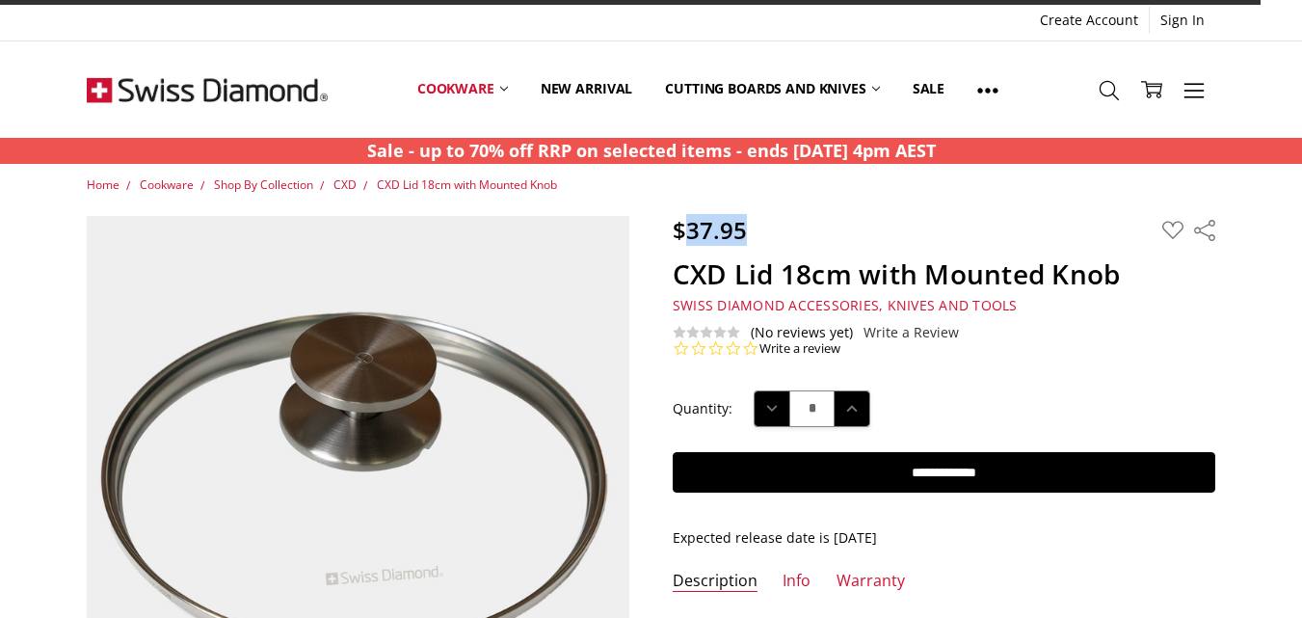
drag, startPoint x: 691, startPoint y: 217, endPoint x: 785, endPoint y: 222, distance: 94.6
click at [774, 222] on div "$37.95 MSRP: You save Add to Wish List" at bounding box center [944, 232] width 543 height 32
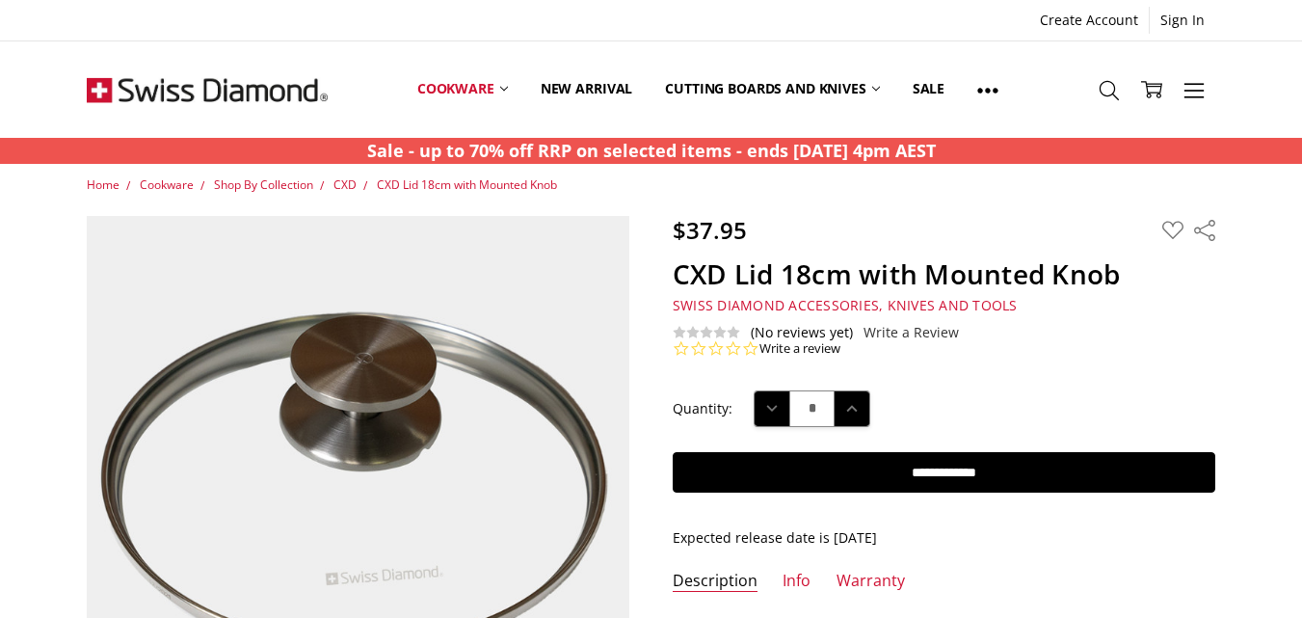
click at [923, 230] on div "$37.95 MSRP: You save Add to Wish List" at bounding box center [944, 232] width 543 height 32
drag, startPoint x: 686, startPoint y: 227, endPoint x: 908, endPoint y: 244, distance: 222.2
click at [743, 231] on span "$37.95" at bounding box center [710, 230] width 74 height 32
drag, startPoint x: 908, startPoint y: 244, endPoint x: 925, endPoint y: 259, distance: 23.2
click at [909, 245] on div "$37.95 MSRP: You save Add to Wish List" at bounding box center [944, 232] width 543 height 32
